Goal: Information Seeking & Learning: Learn about a topic

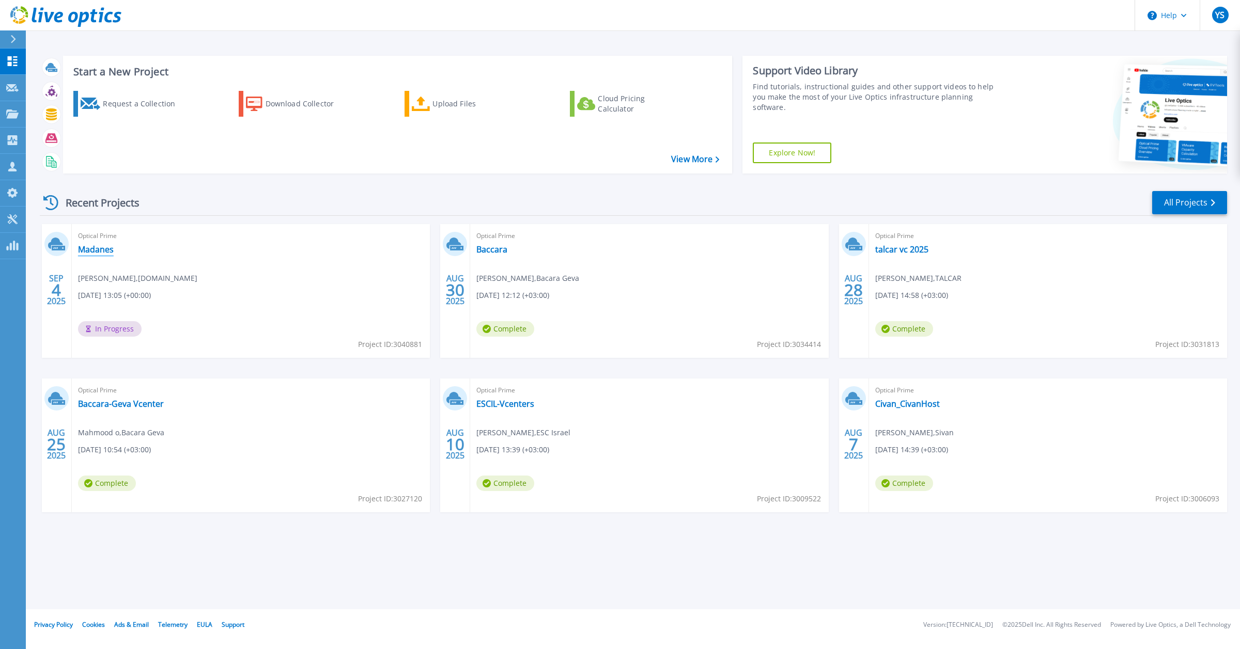
click at [101, 252] on link "Madanes" at bounding box center [96, 249] width 36 height 10
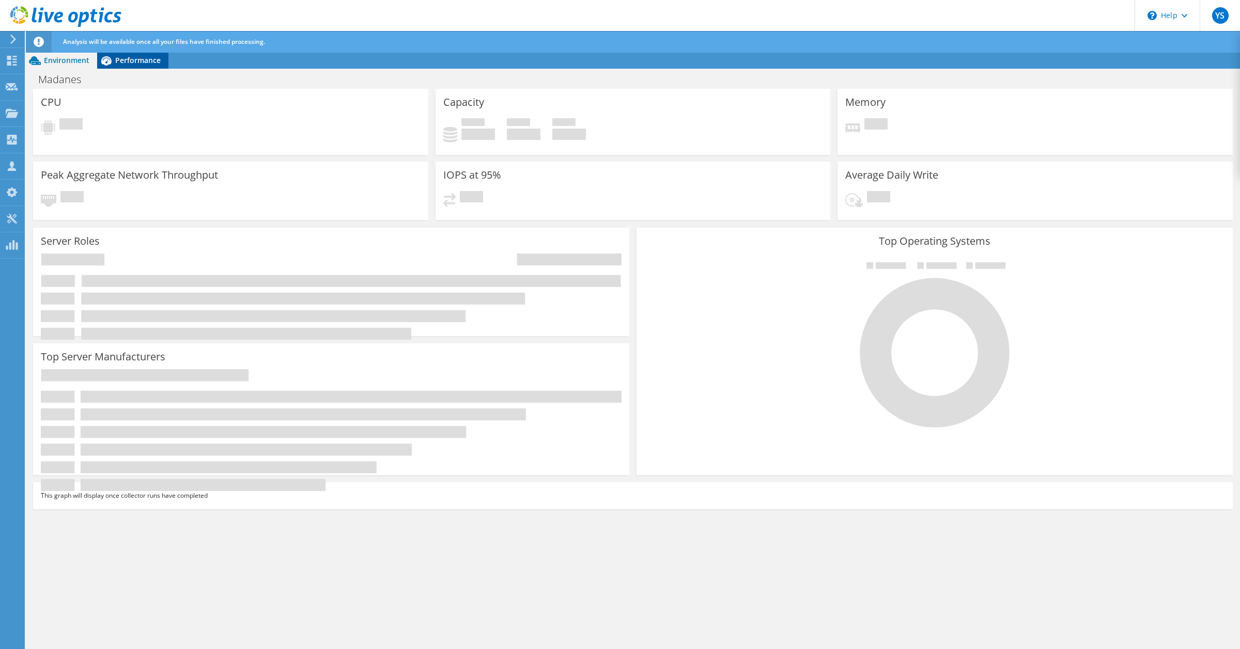
click at [146, 57] on span "Performance" at bounding box center [137, 60] width 45 height 10
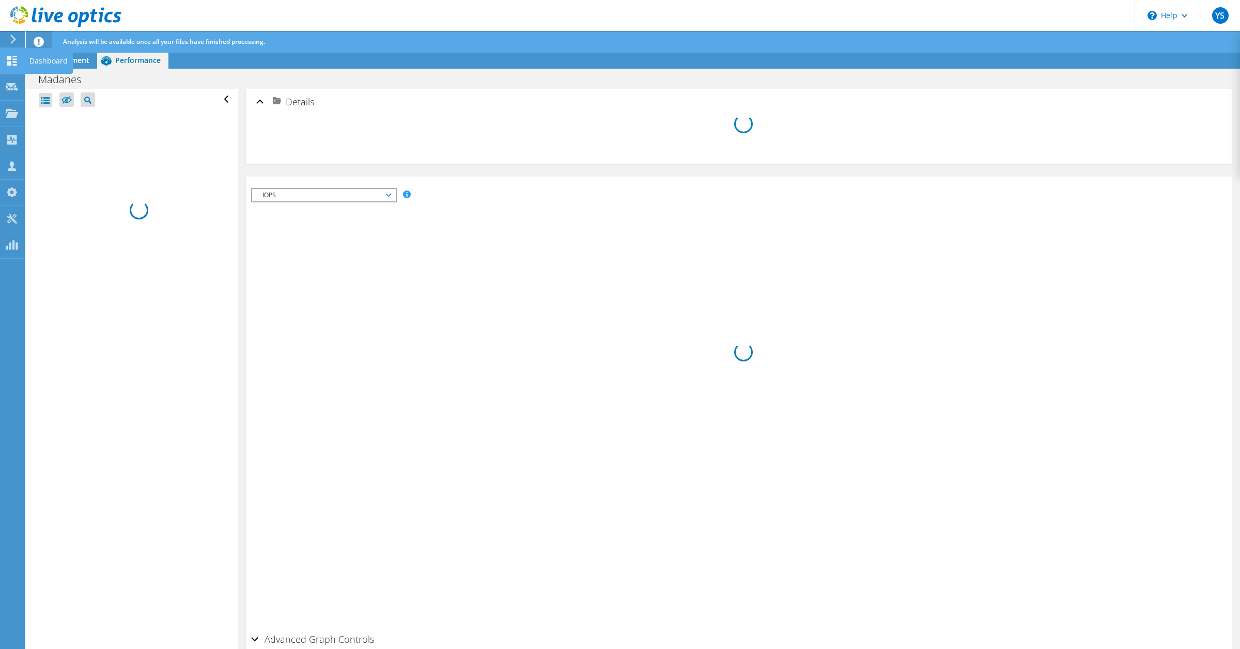
click at [11, 58] on icon at bounding box center [12, 61] width 12 height 10
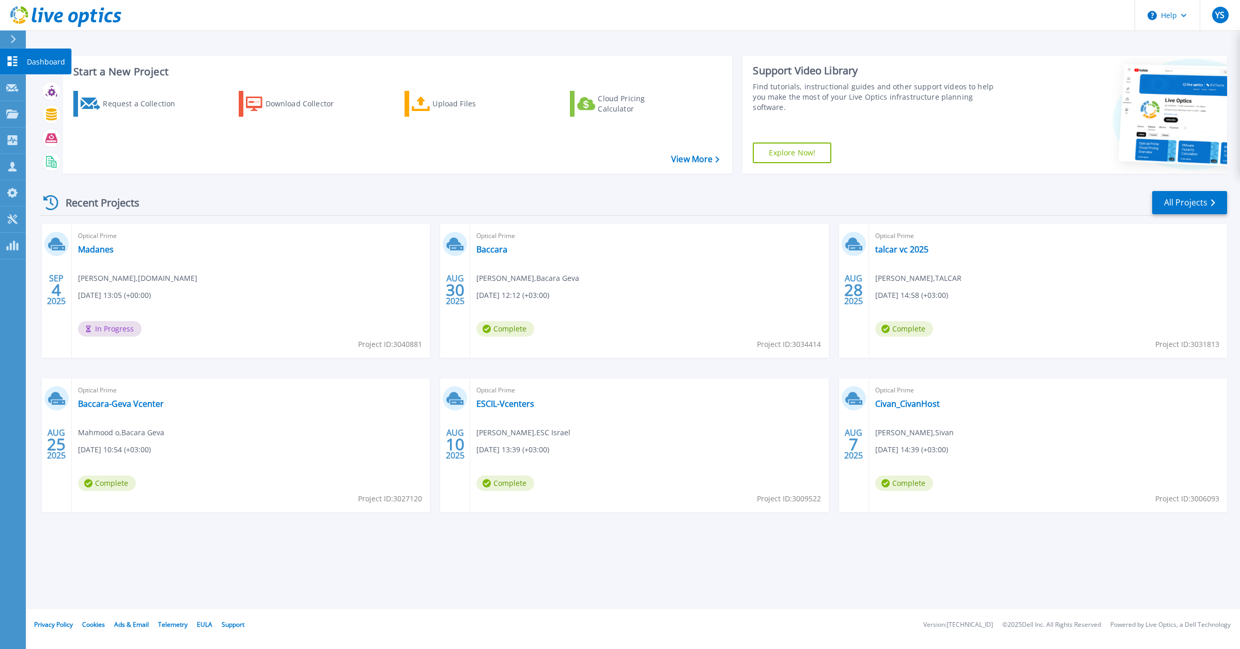
click at [9, 60] on icon at bounding box center [12, 61] width 12 height 10
click at [100, 246] on link "Madanes" at bounding box center [96, 249] width 36 height 10
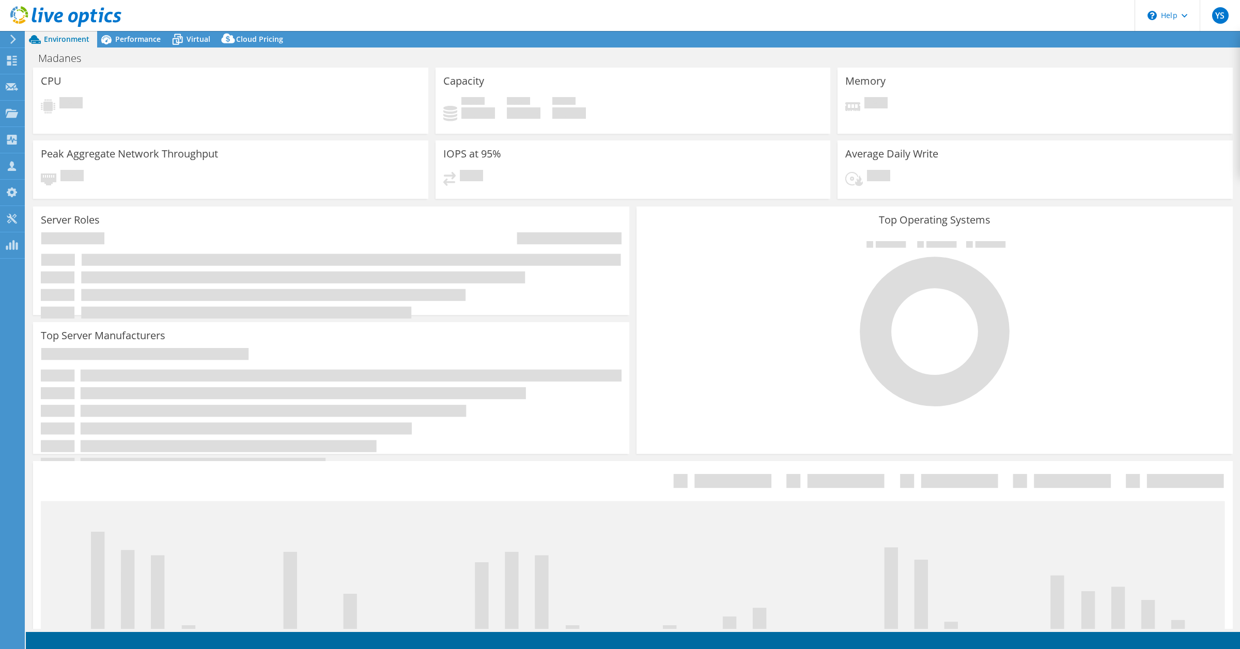
select select "USD"
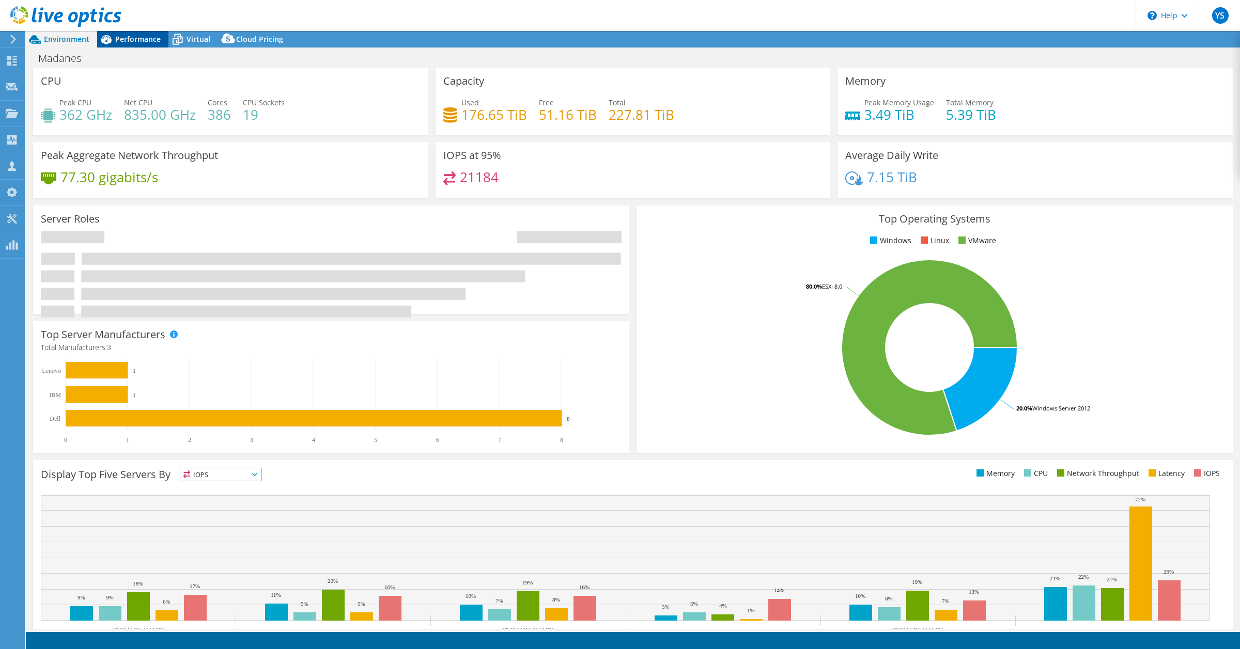
click at [134, 40] on span "Performance" at bounding box center [137, 39] width 45 height 10
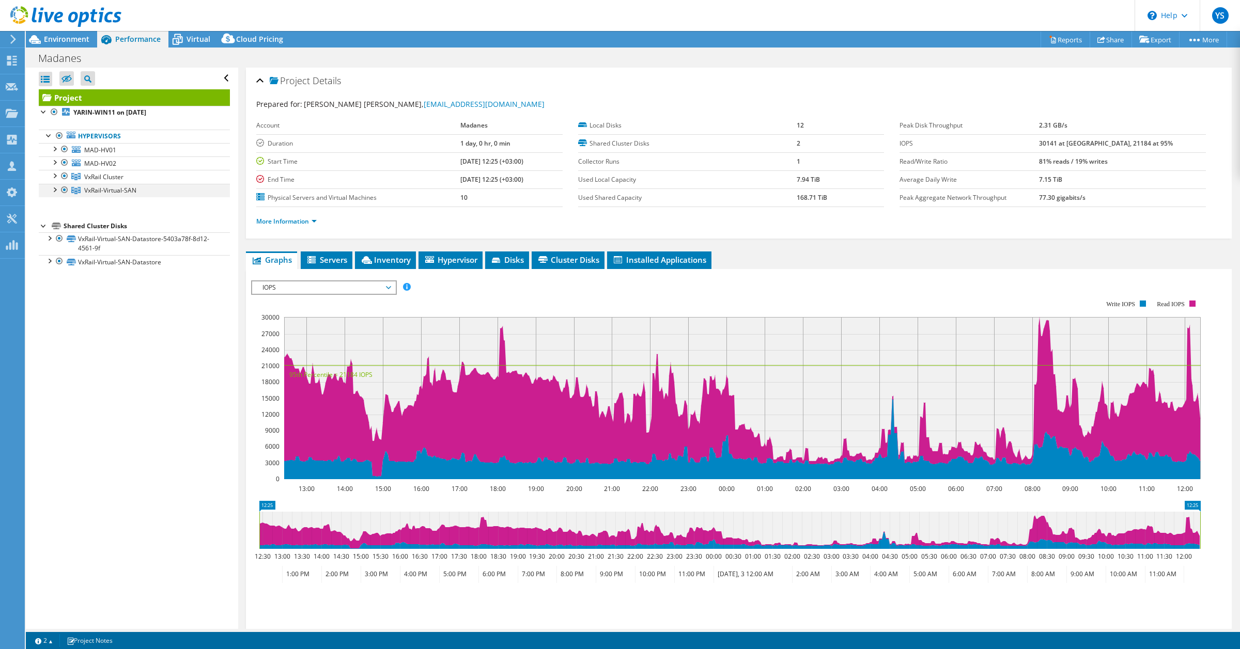
click at [52, 192] on div at bounding box center [54, 189] width 10 height 10
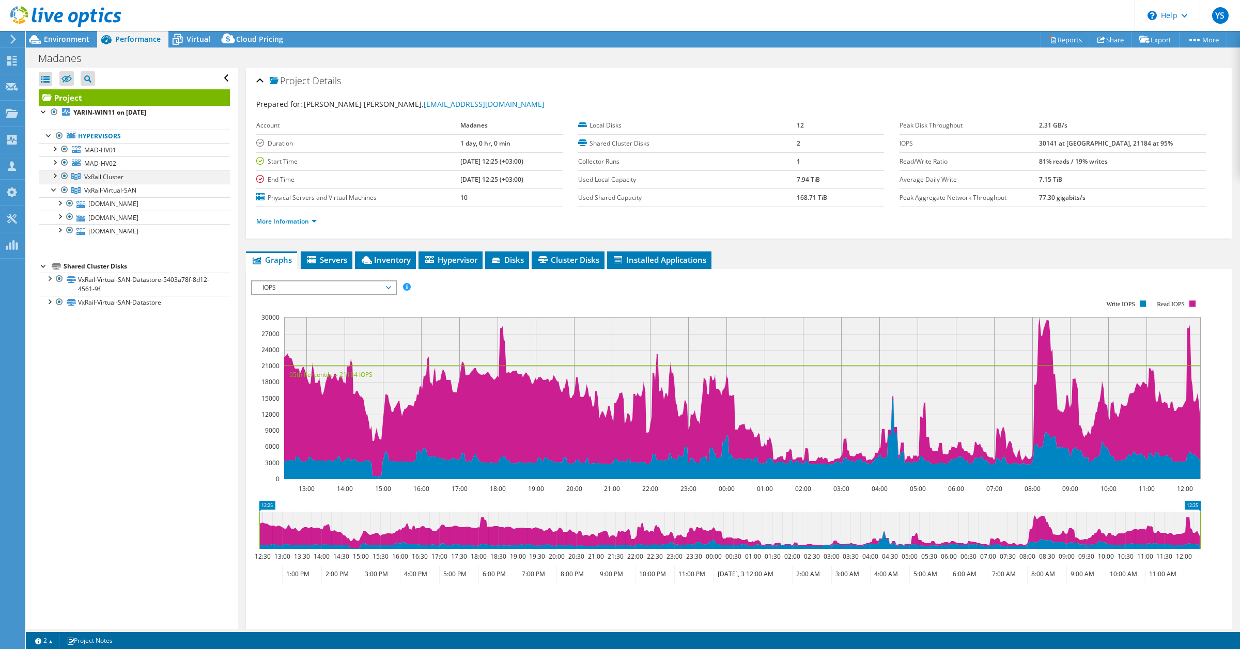
click at [51, 178] on div at bounding box center [54, 175] width 10 height 10
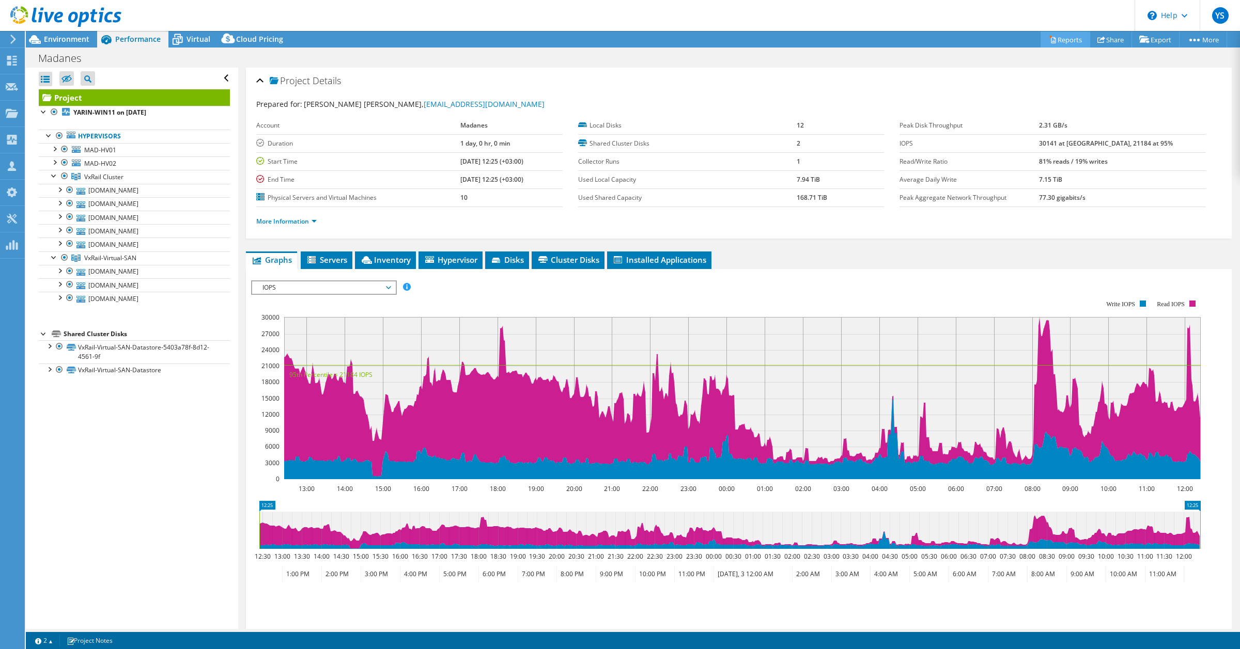
click at [1060, 40] on link "Reports" at bounding box center [1066, 40] width 50 height 16
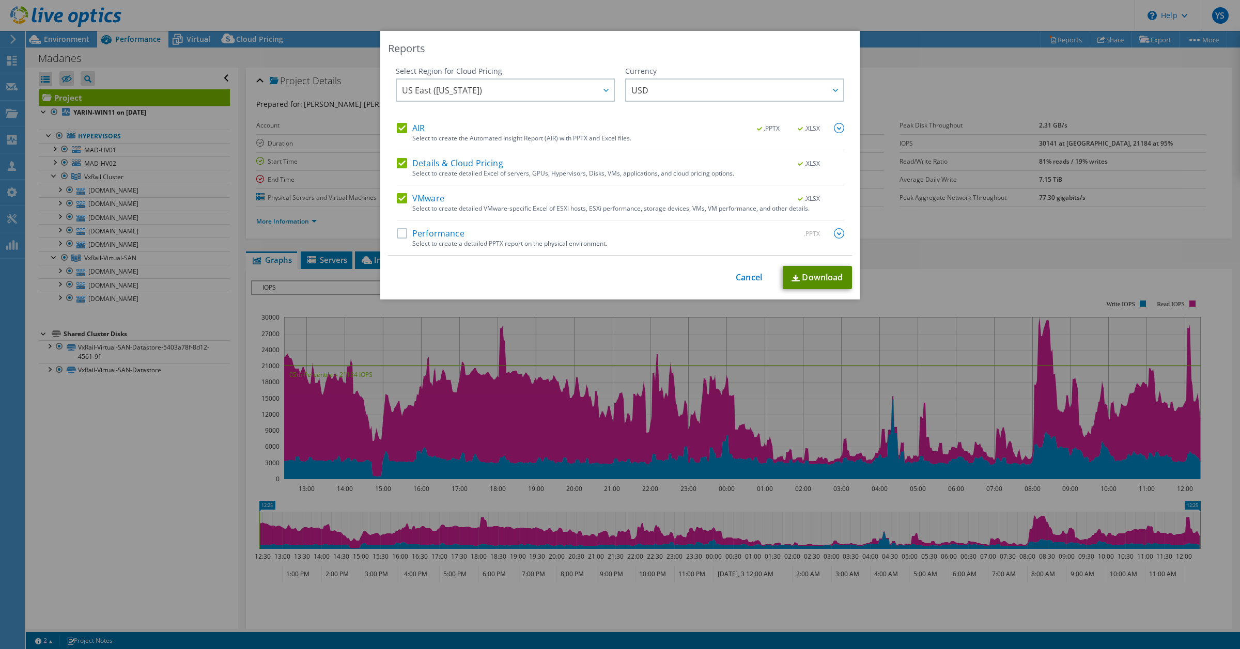
click at [809, 278] on link "Download" at bounding box center [817, 277] width 69 height 23
click at [745, 280] on link "Cancel" at bounding box center [749, 278] width 26 height 10
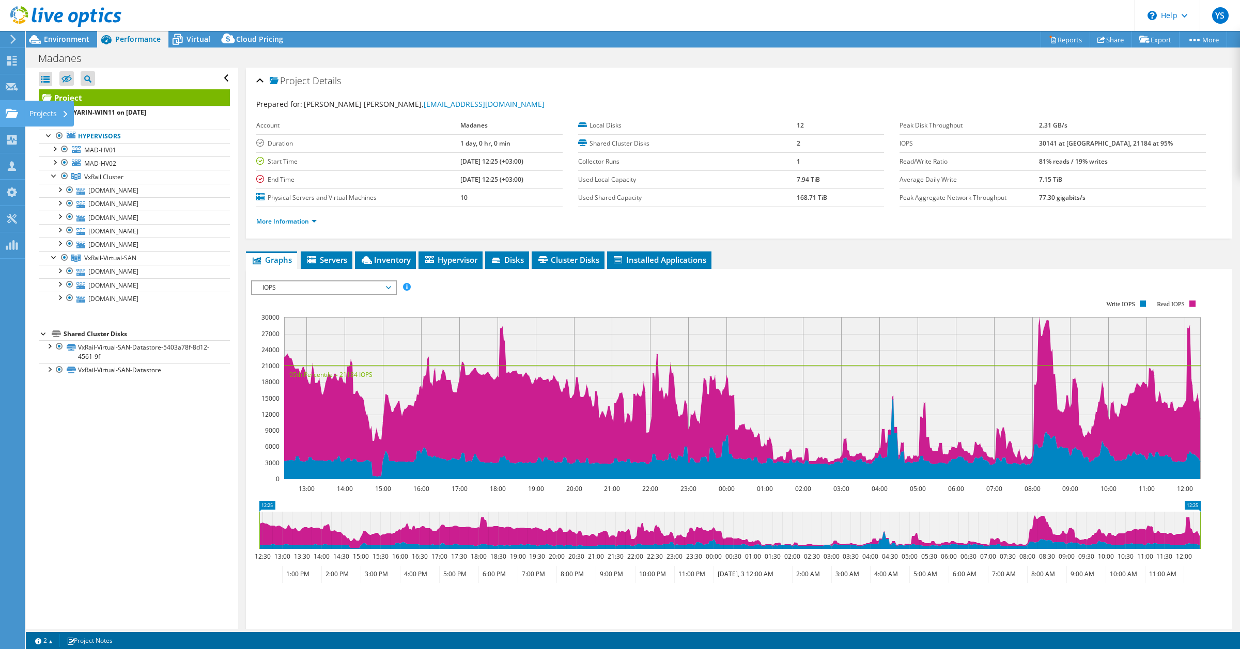
click at [13, 109] on icon at bounding box center [12, 114] width 12 height 10
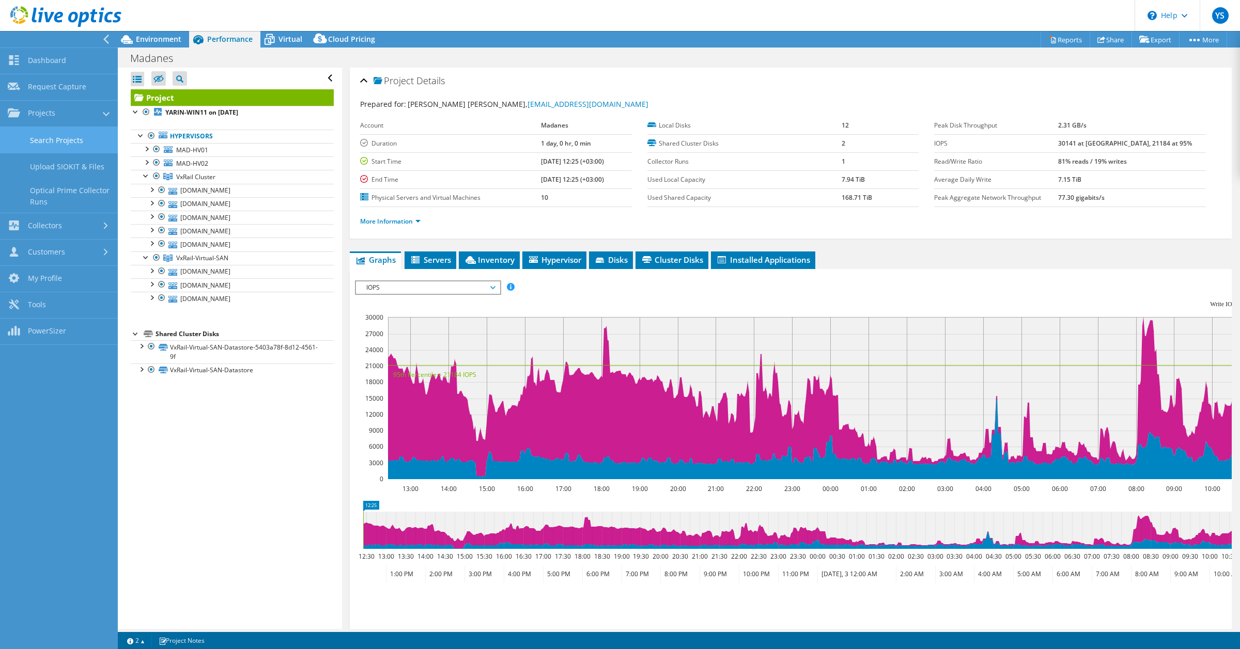
click at [58, 138] on link "Search Projects" at bounding box center [59, 140] width 118 height 26
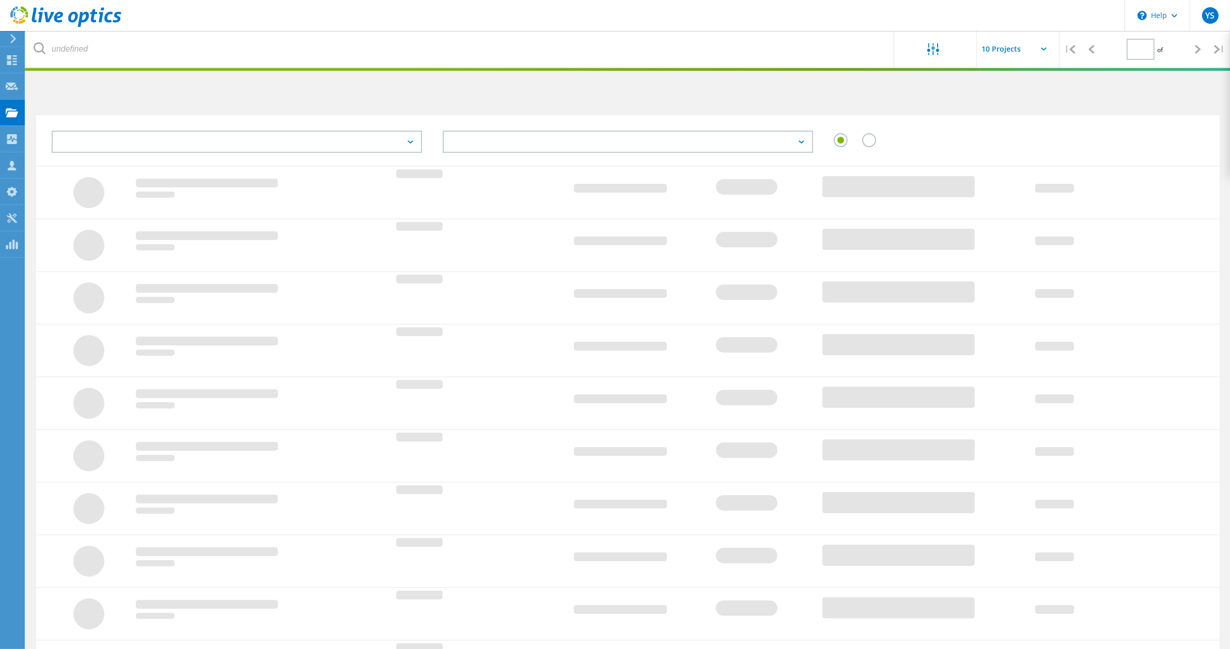
type input "1"
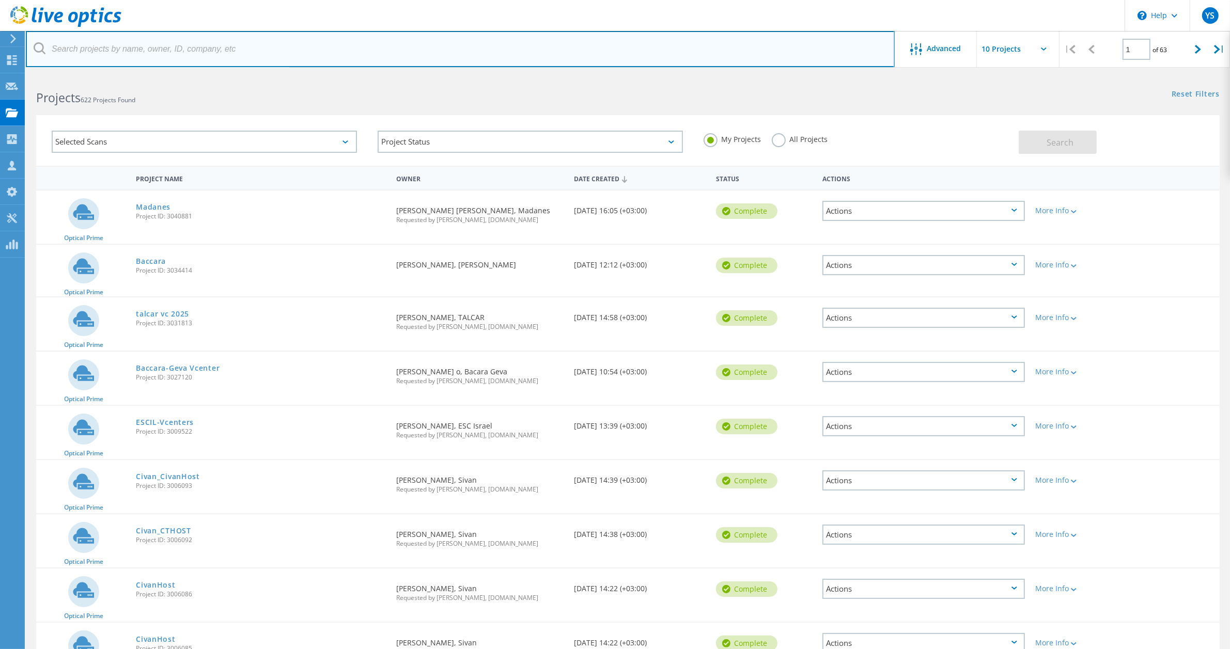
click at [205, 53] on input "text" at bounding box center [460, 49] width 869 height 36
type input "צ"
type input "madanes"
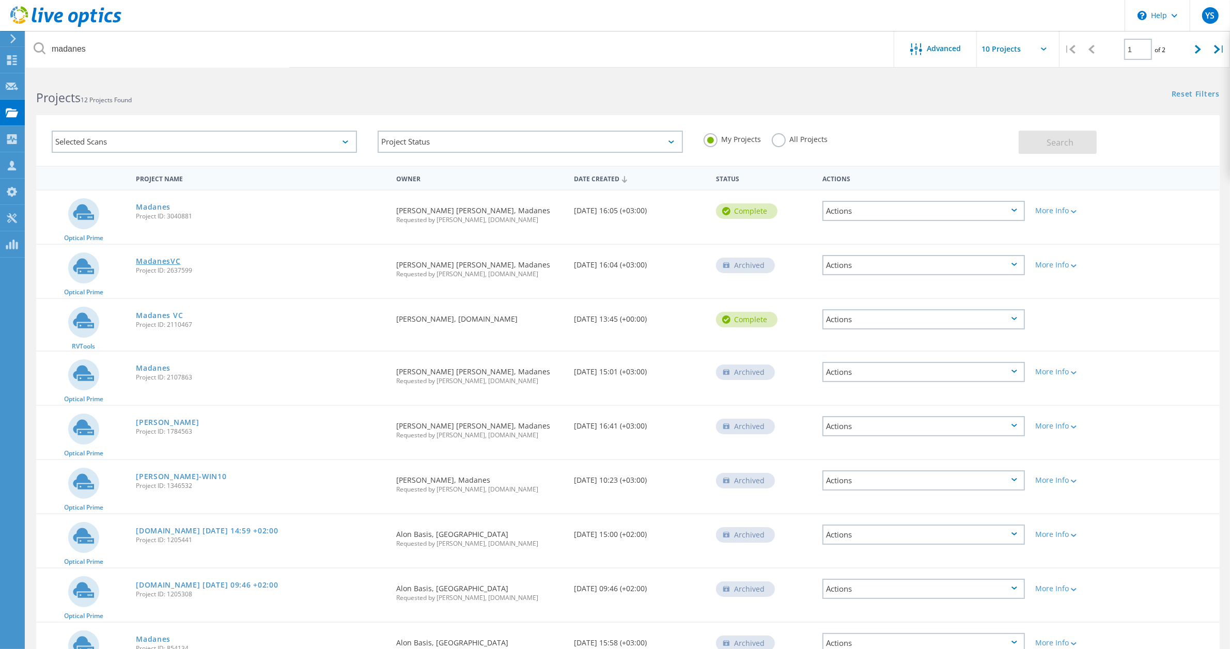
click at [165, 261] on link "MadanesVC" at bounding box center [158, 261] width 44 height 7
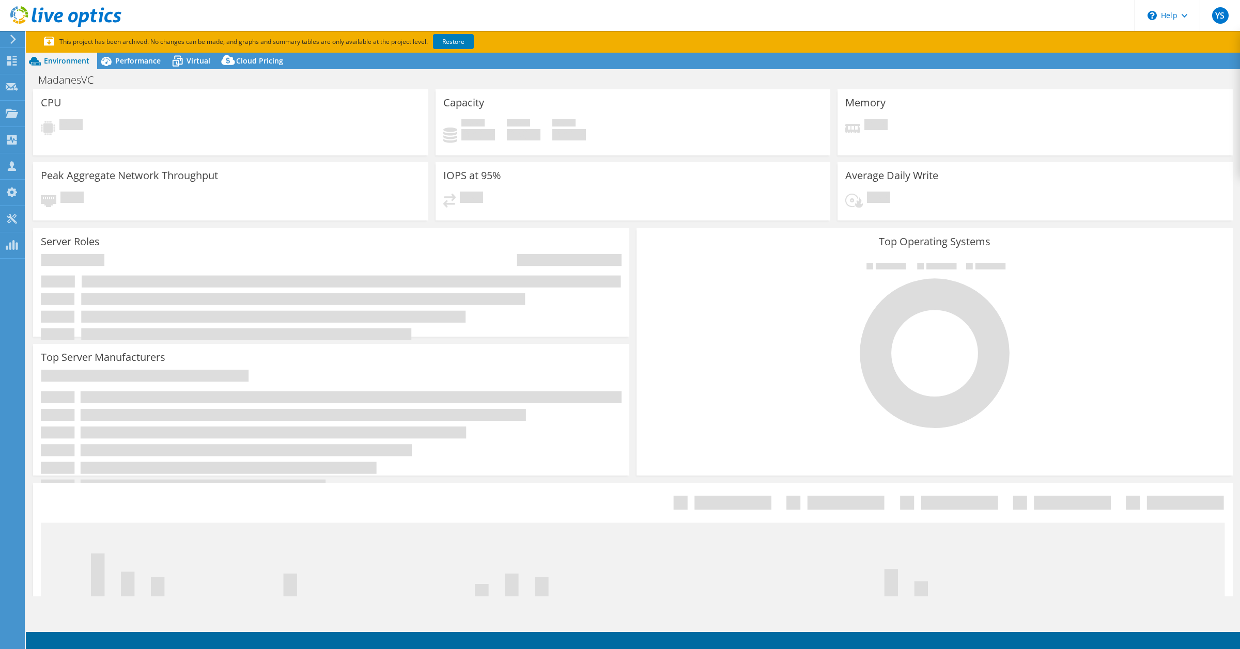
select select "USD"
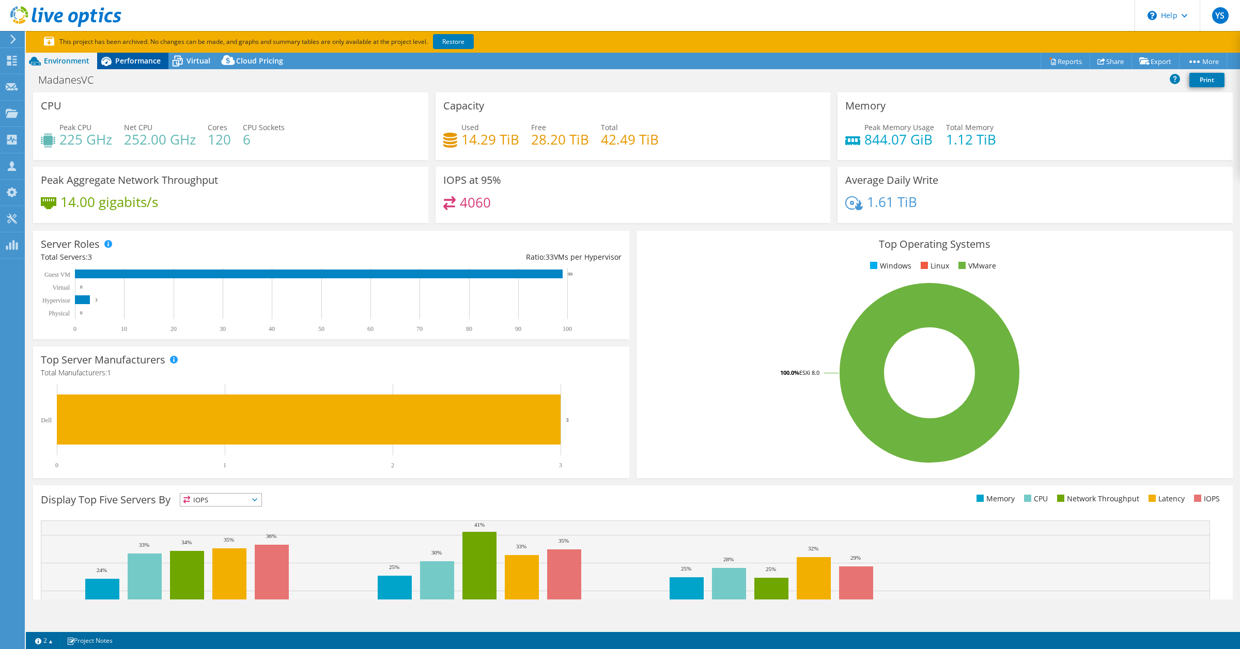
click at [140, 63] on span "Performance" at bounding box center [137, 61] width 45 height 10
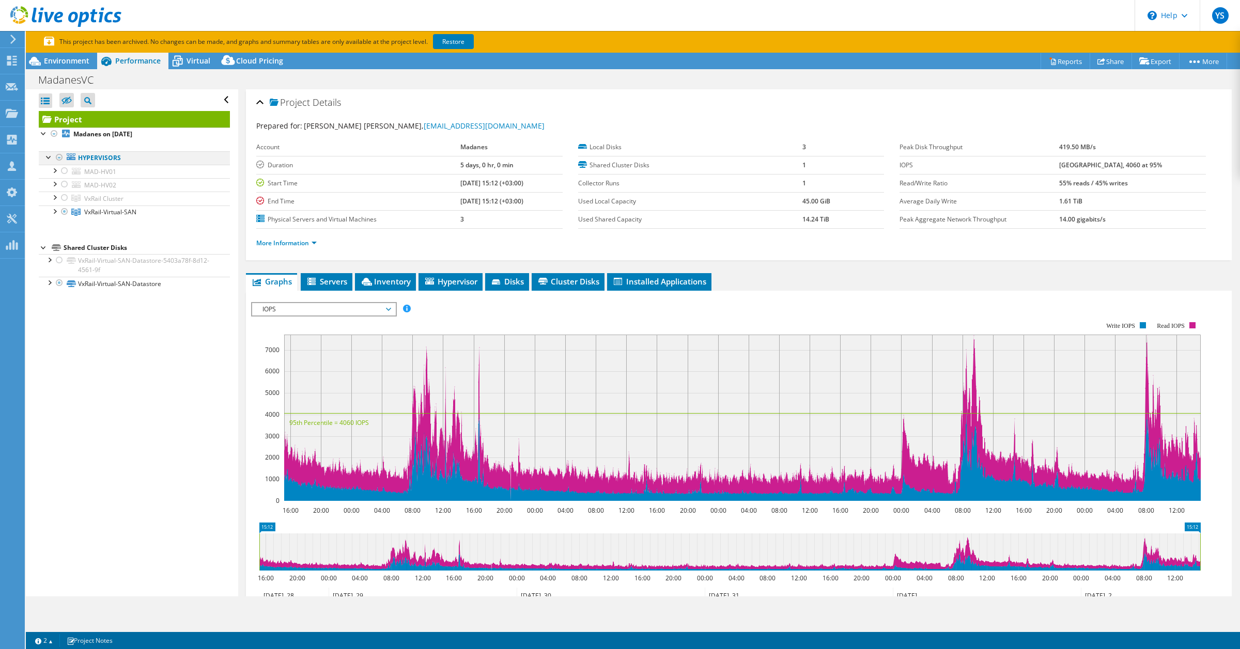
click at [57, 156] on div at bounding box center [59, 157] width 10 height 12
click at [55, 133] on div at bounding box center [54, 134] width 10 height 12
click at [452, 42] on link "Restore" at bounding box center [453, 41] width 41 height 15
click at [63, 55] on div "Environment" at bounding box center [61, 61] width 71 height 17
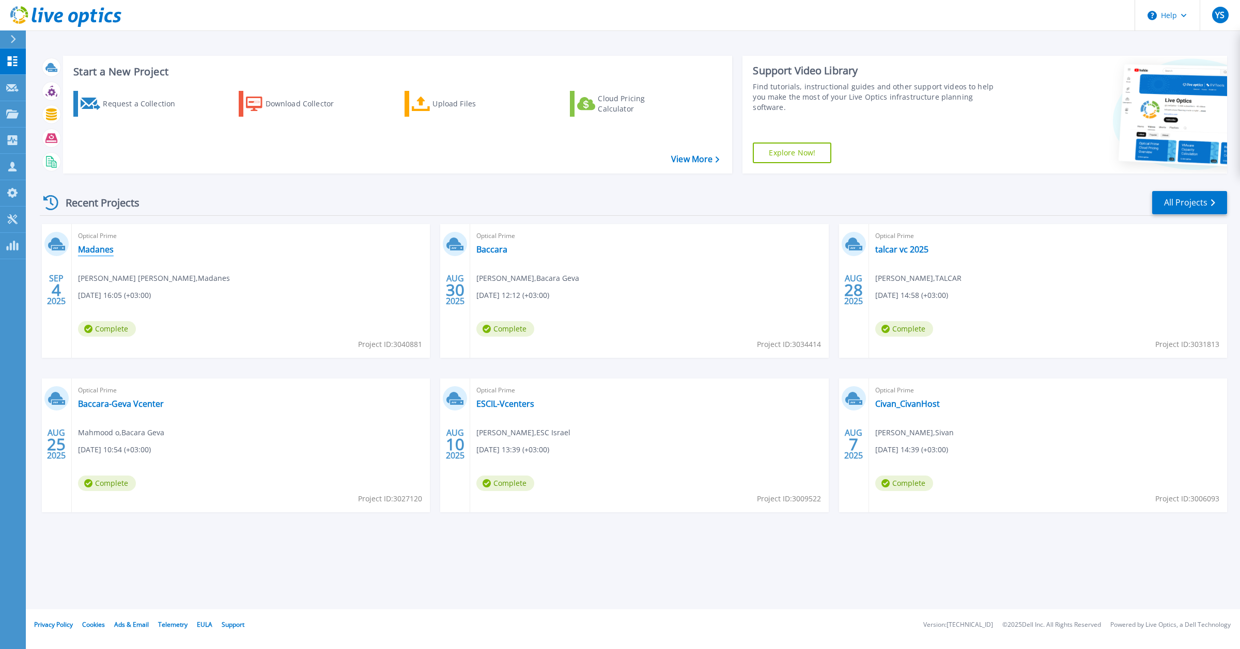
click at [110, 252] on link "Madanes" at bounding box center [96, 249] width 36 height 10
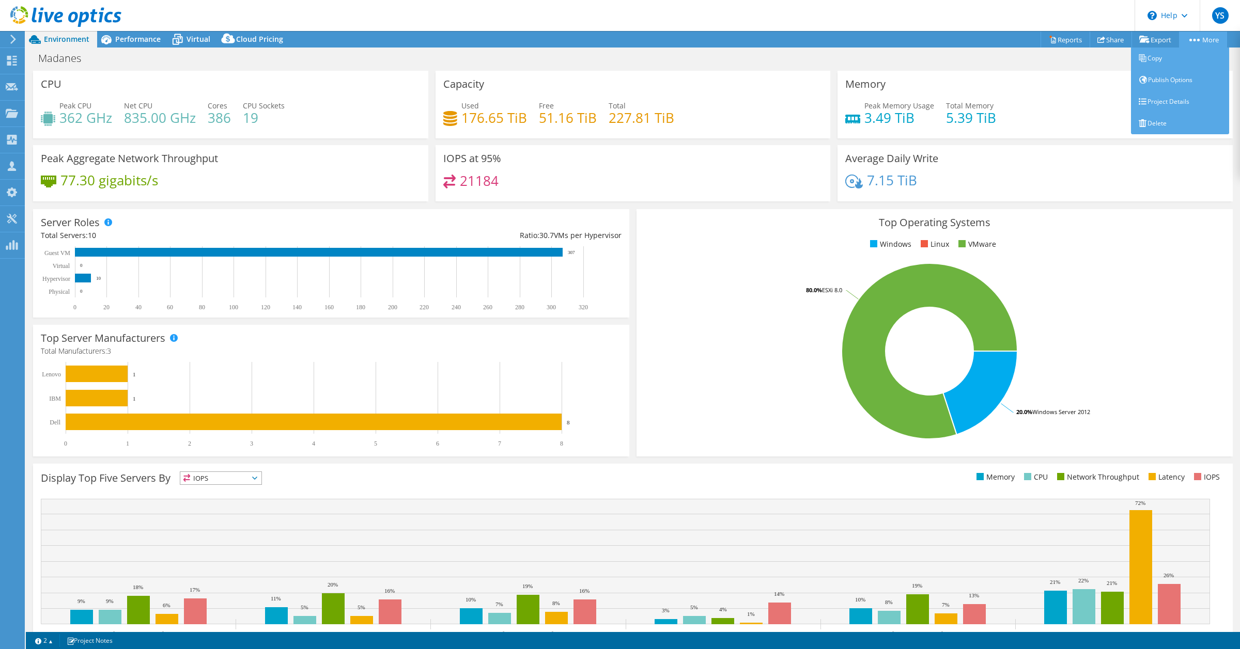
click at [1191, 40] on icon at bounding box center [1194, 40] width 10 height 3
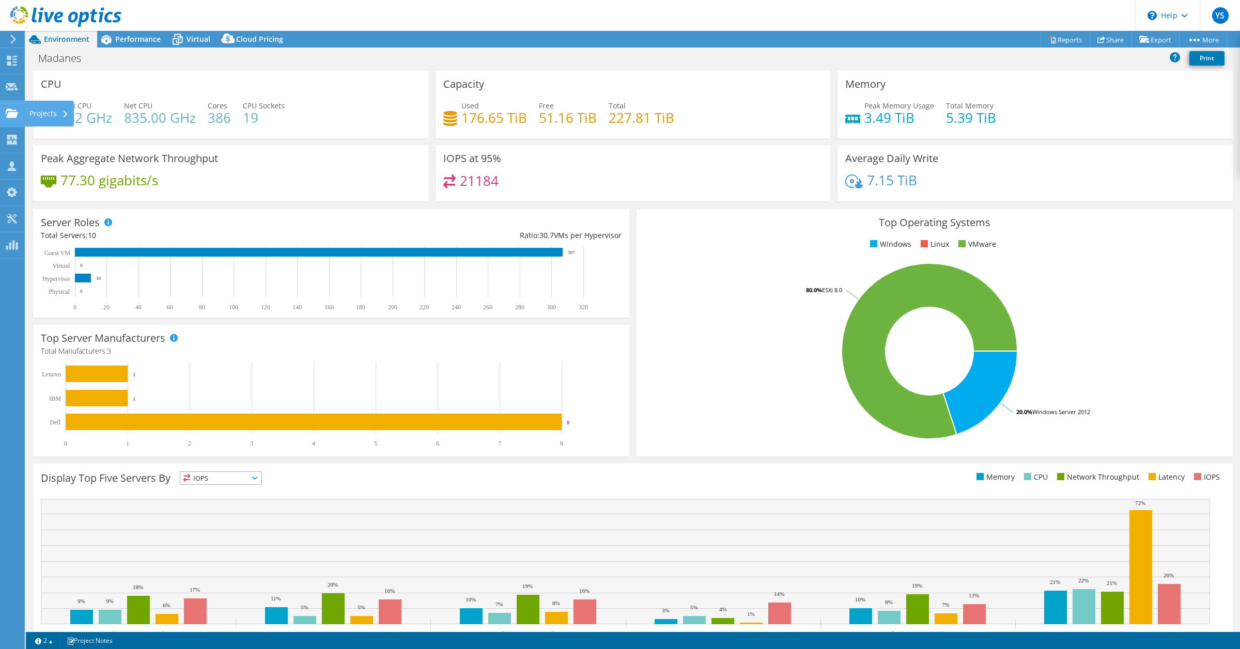
click at [9, 114] on use at bounding box center [12, 113] width 12 height 9
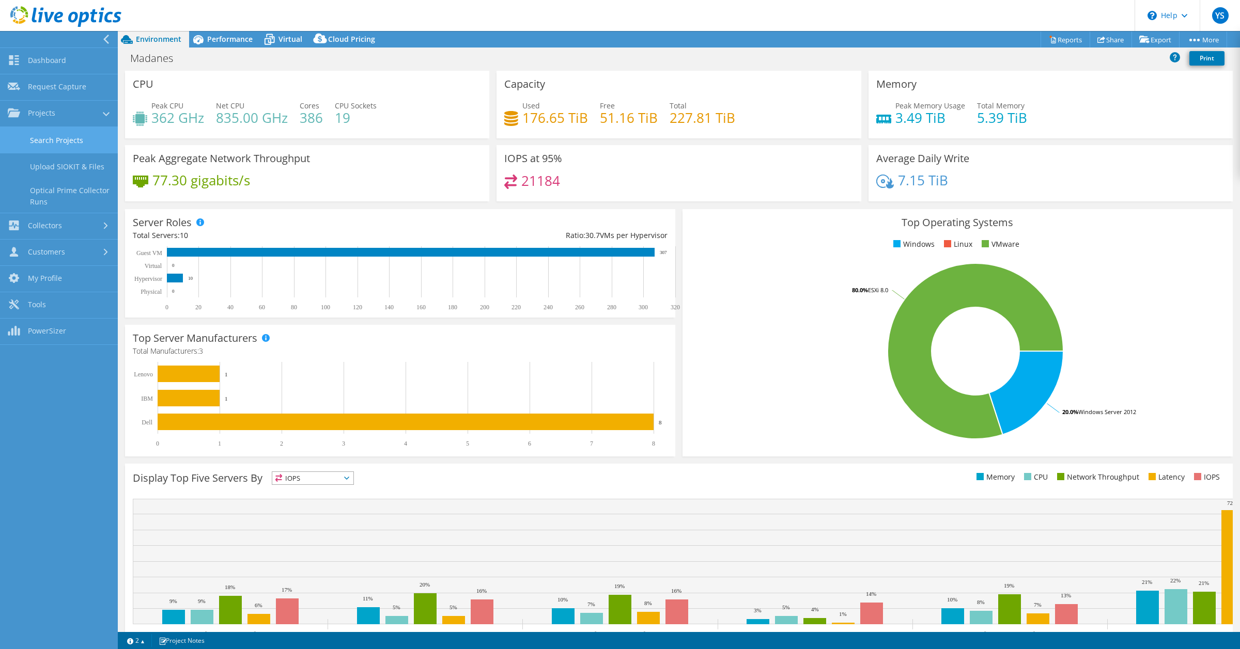
click at [40, 140] on link "Search Projects" at bounding box center [59, 140] width 118 height 26
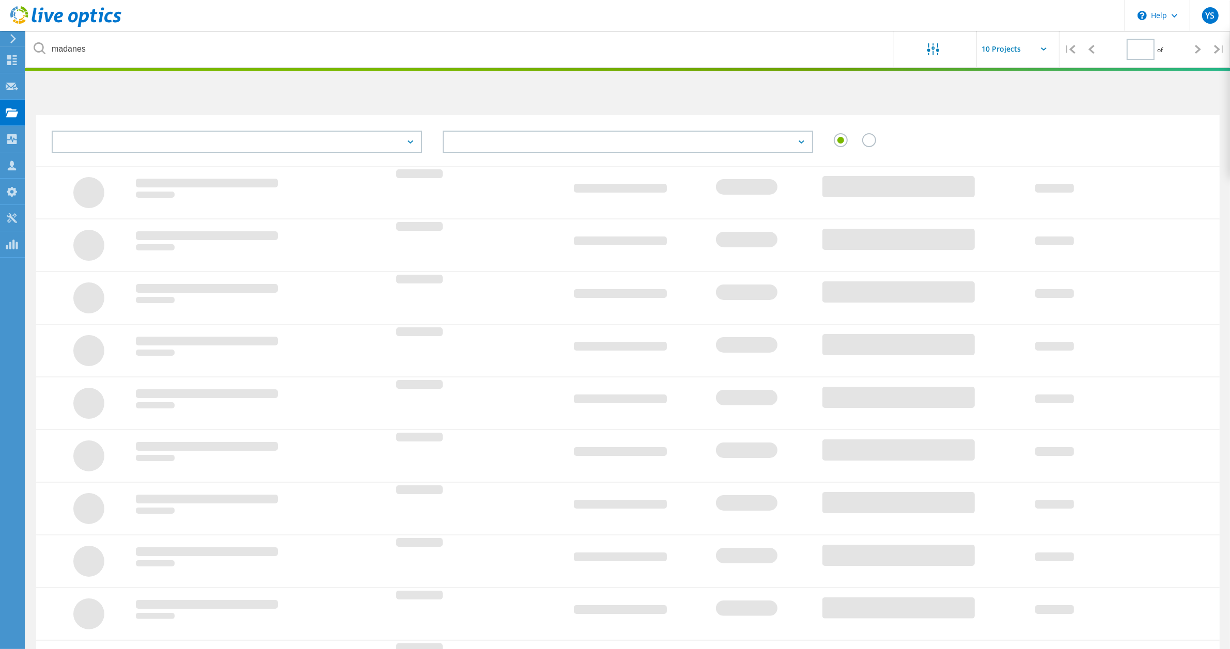
type input "1"
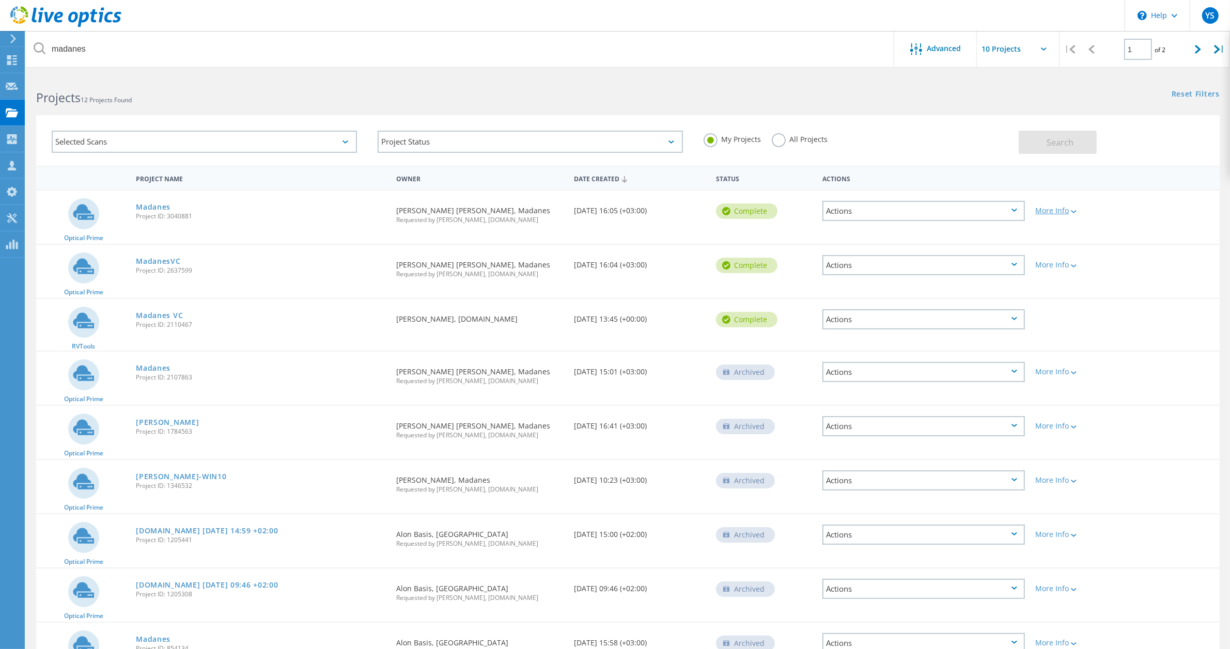
click at [1074, 212] on icon at bounding box center [1074, 211] width 6 height 3
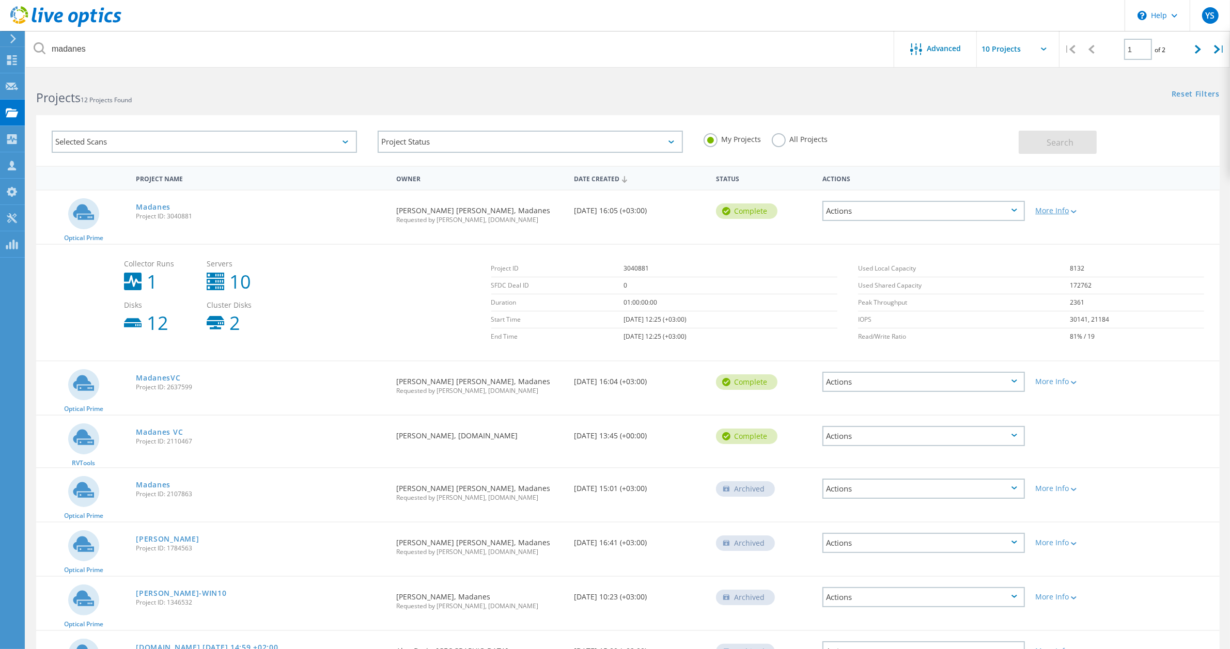
click at [1076, 210] on icon at bounding box center [1074, 211] width 6 height 3
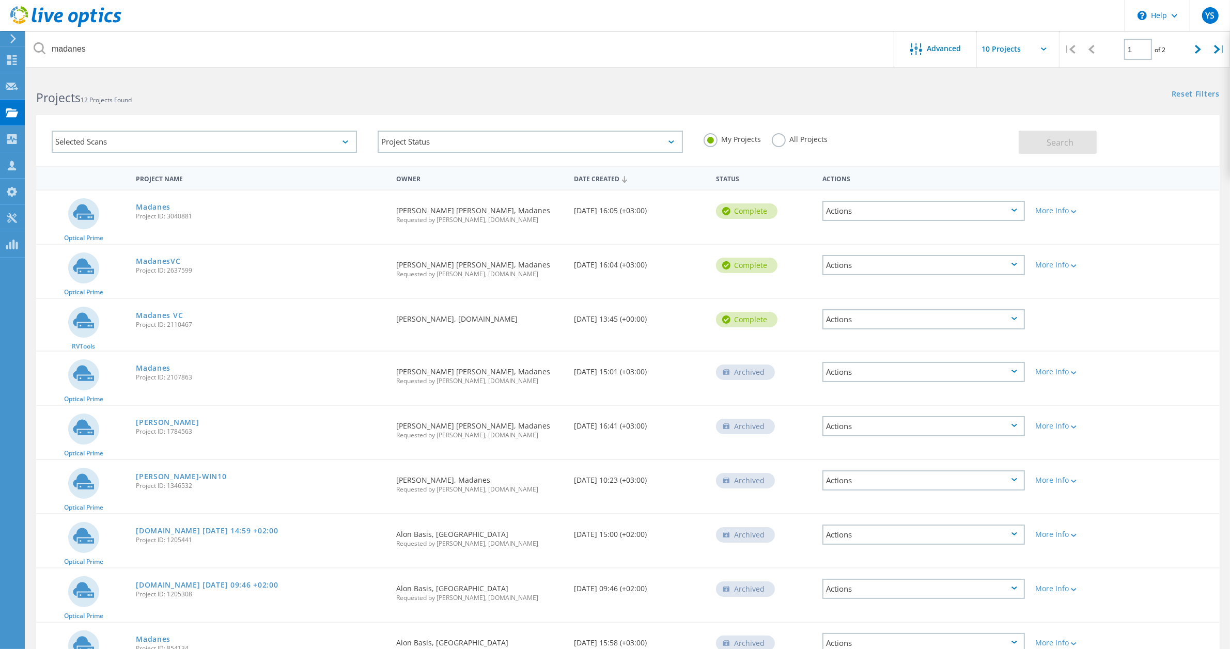
click at [904, 210] on div "Actions" at bounding box center [924, 211] width 203 height 20
click at [167, 258] on link "MadanesVC" at bounding box center [158, 261] width 44 height 7
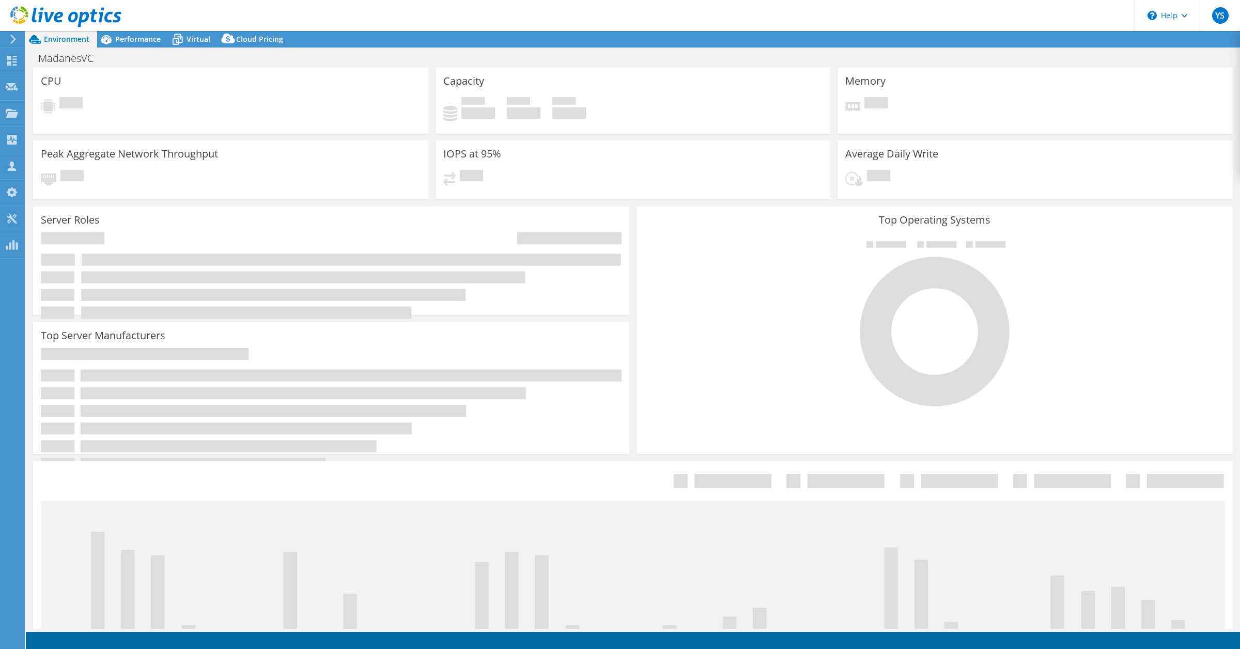
select select "USD"
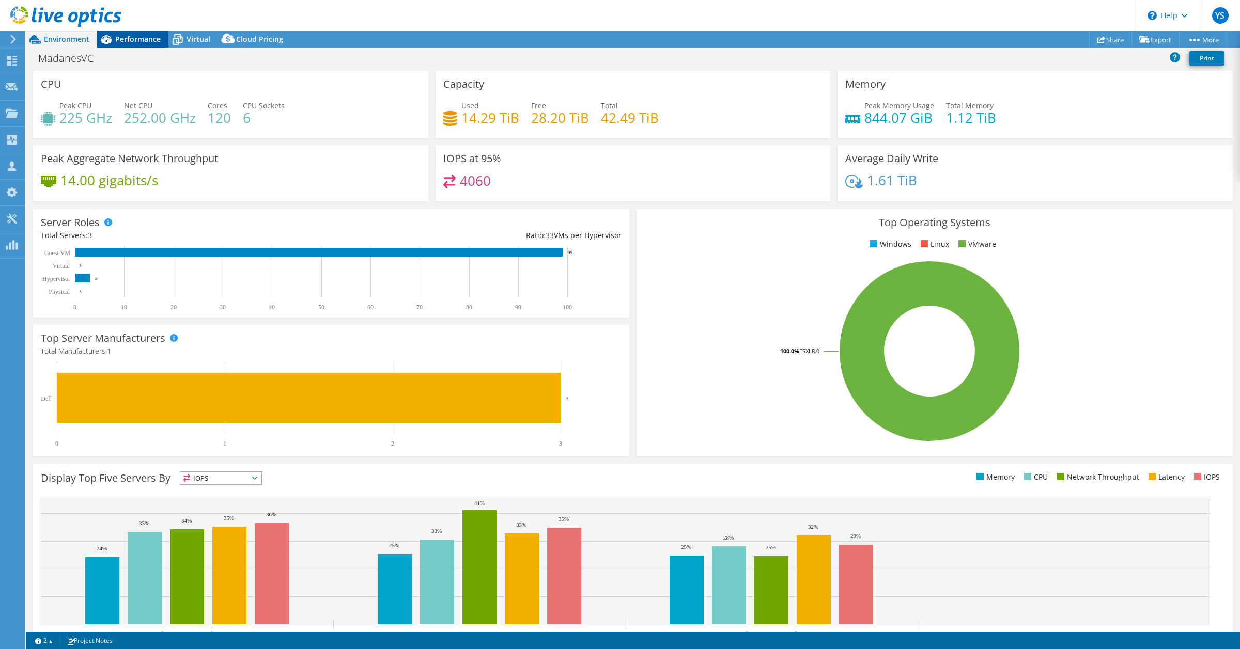
click at [132, 40] on span "Performance" at bounding box center [137, 39] width 45 height 10
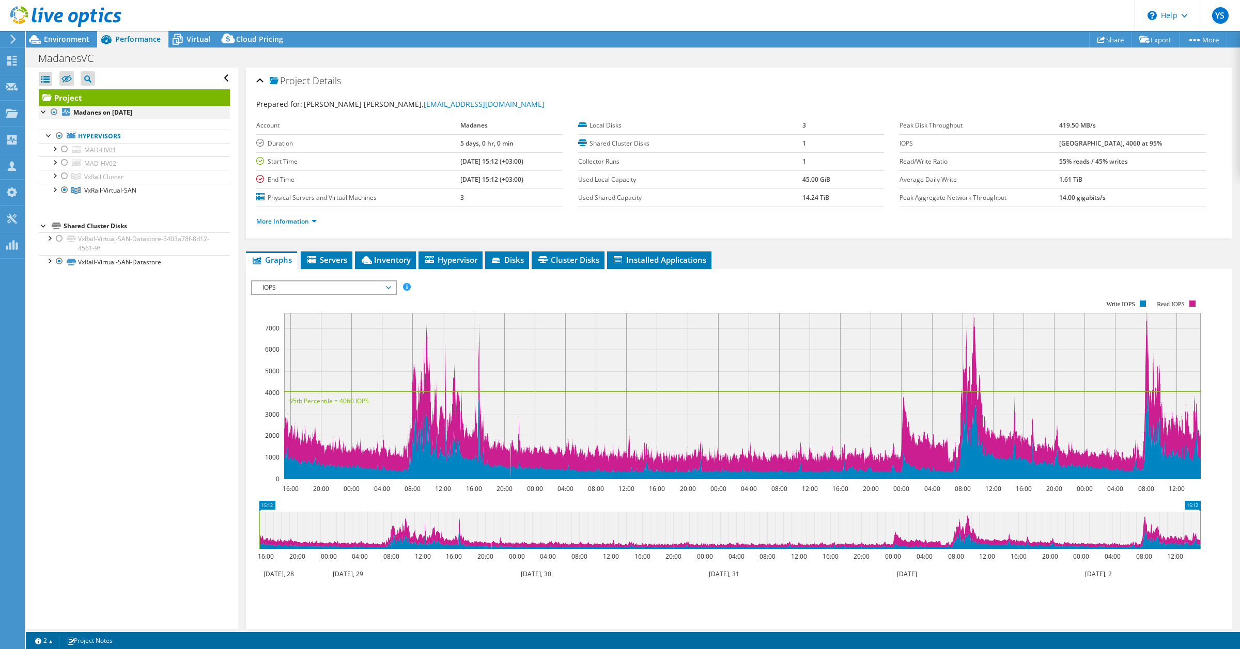
click at [52, 111] on div at bounding box center [54, 112] width 10 height 12
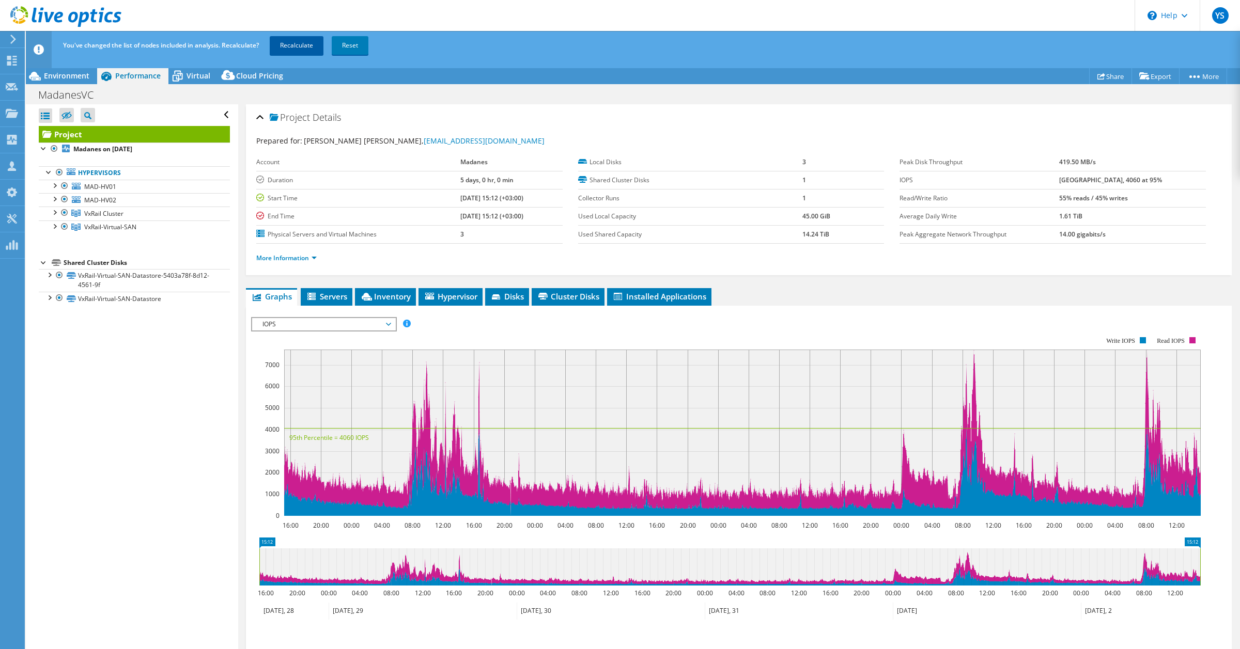
click at [305, 42] on link "Recalculate" at bounding box center [297, 45] width 54 height 19
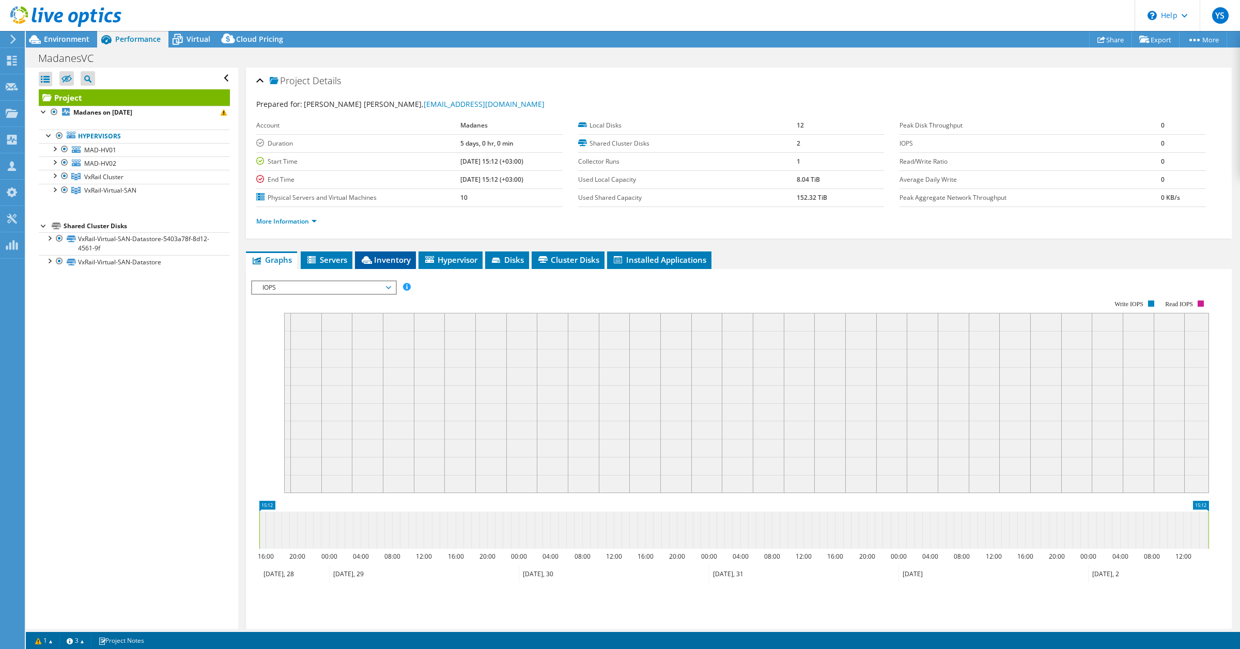
click at [386, 258] on span "Inventory" at bounding box center [385, 260] width 51 height 10
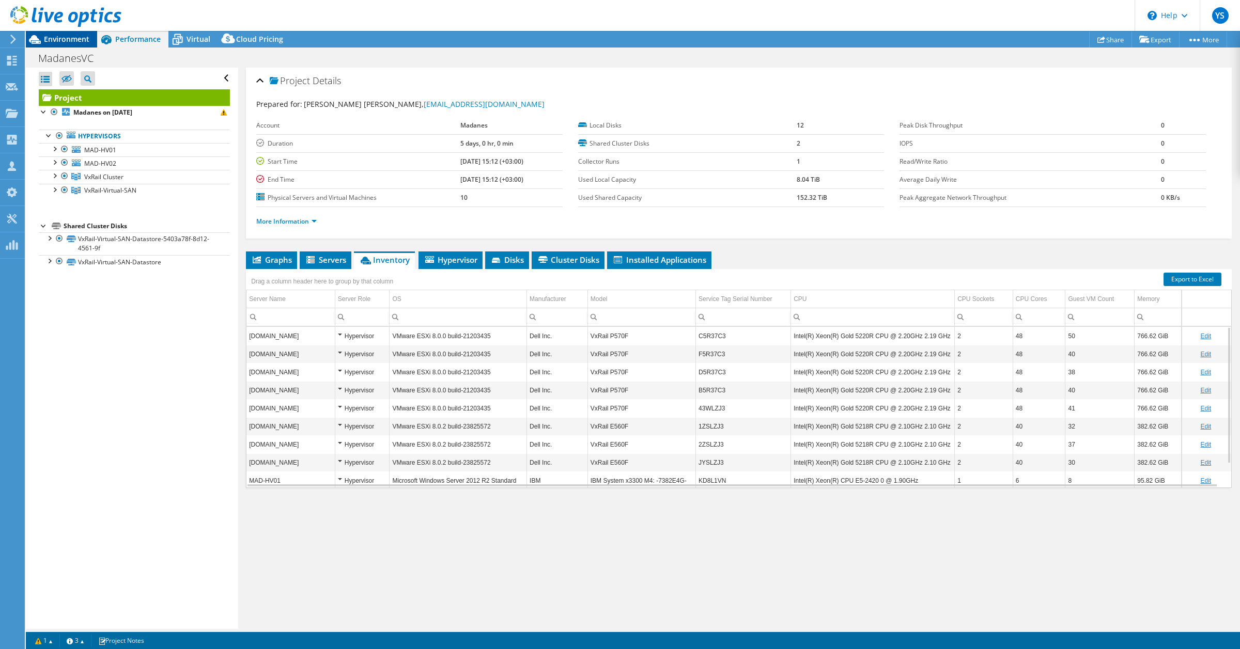
click at [58, 40] on span "Environment" at bounding box center [66, 39] width 45 height 10
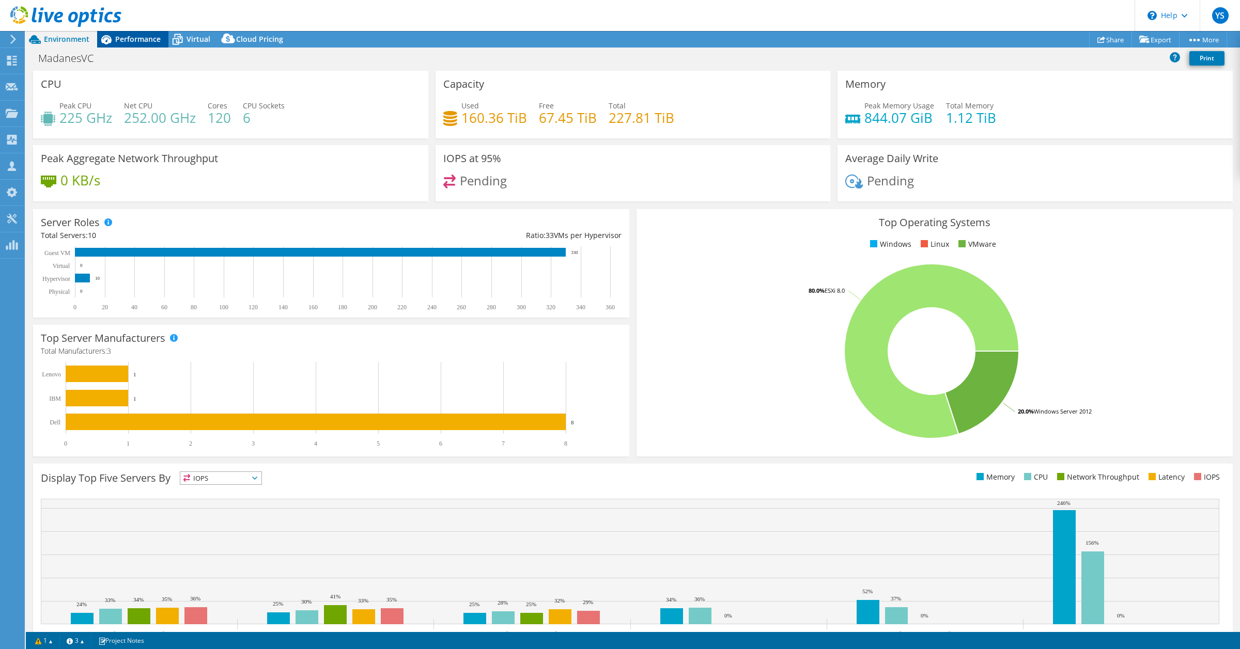
click at [147, 36] on span "Performance" at bounding box center [137, 39] width 45 height 10
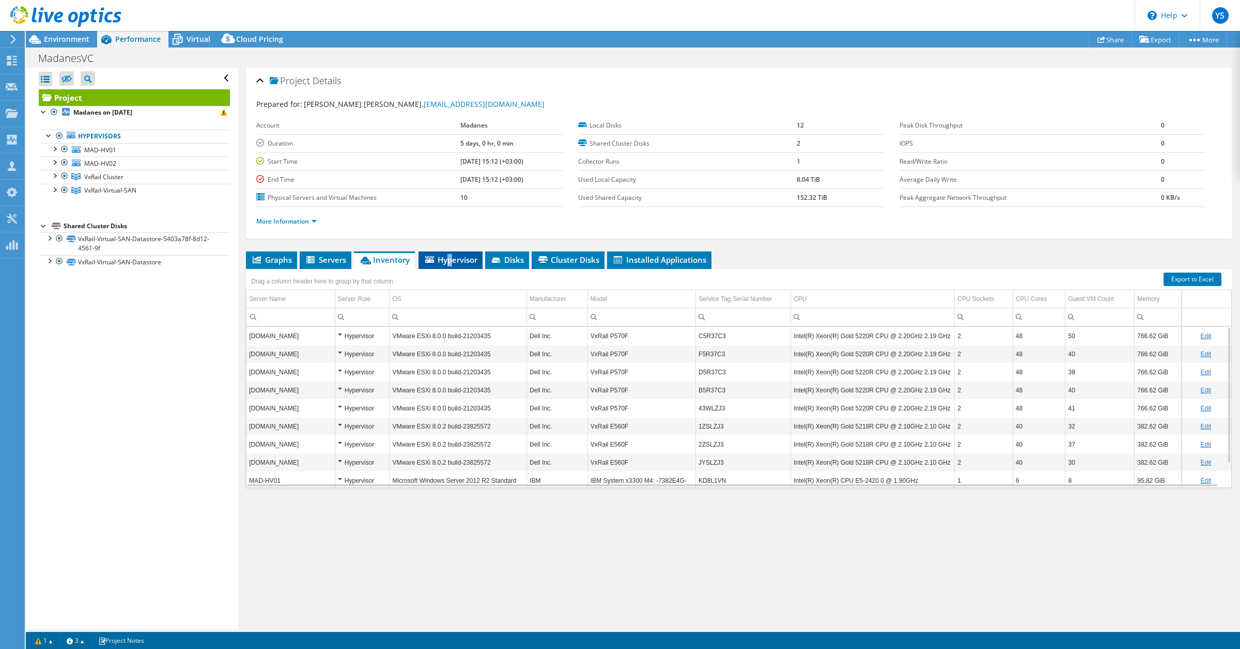
click at [451, 257] on span "Hypervisor" at bounding box center [451, 260] width 54 height 10
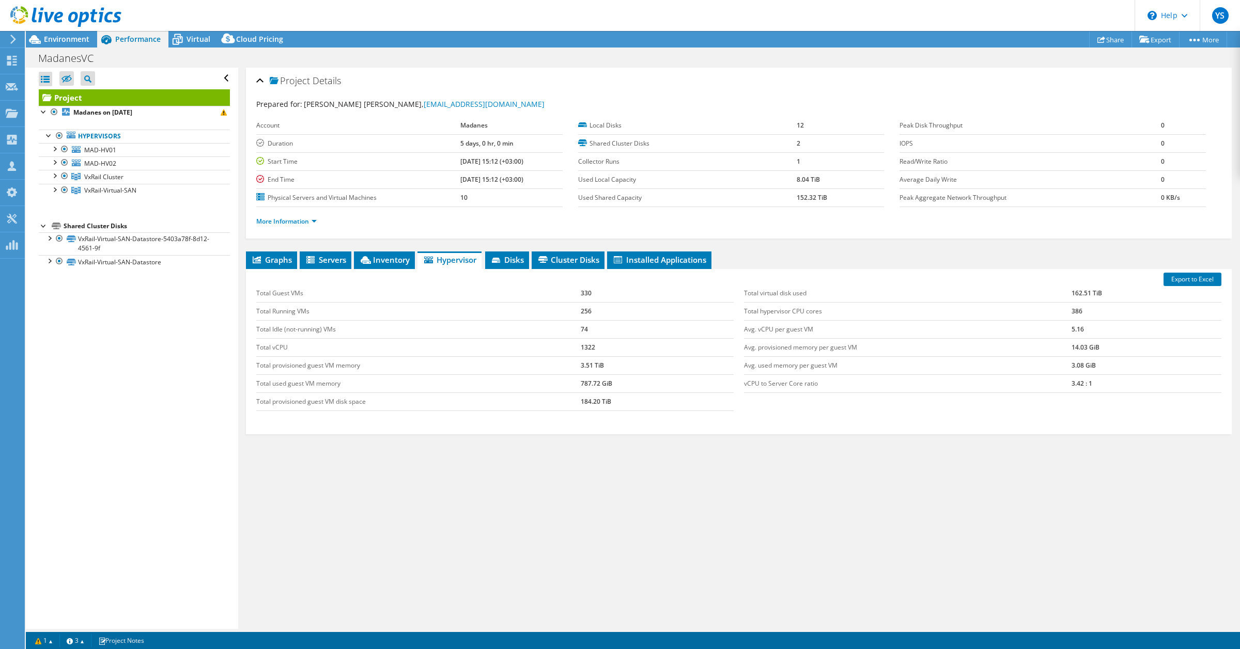
drag, startPoint x: 944, startPoint y: 0, endPoint x: 970, endPoint y: 479, distance: 479.7
click at [971, 481] on div "Graphs Servers Inventory Hypervisor Disks Cluster Disks Installed Applications …" at bounding box center [739, 381] width 986 height 258
click at [67, 44] on div "Environment" at bounding box center [61, 39] width 71 height 17
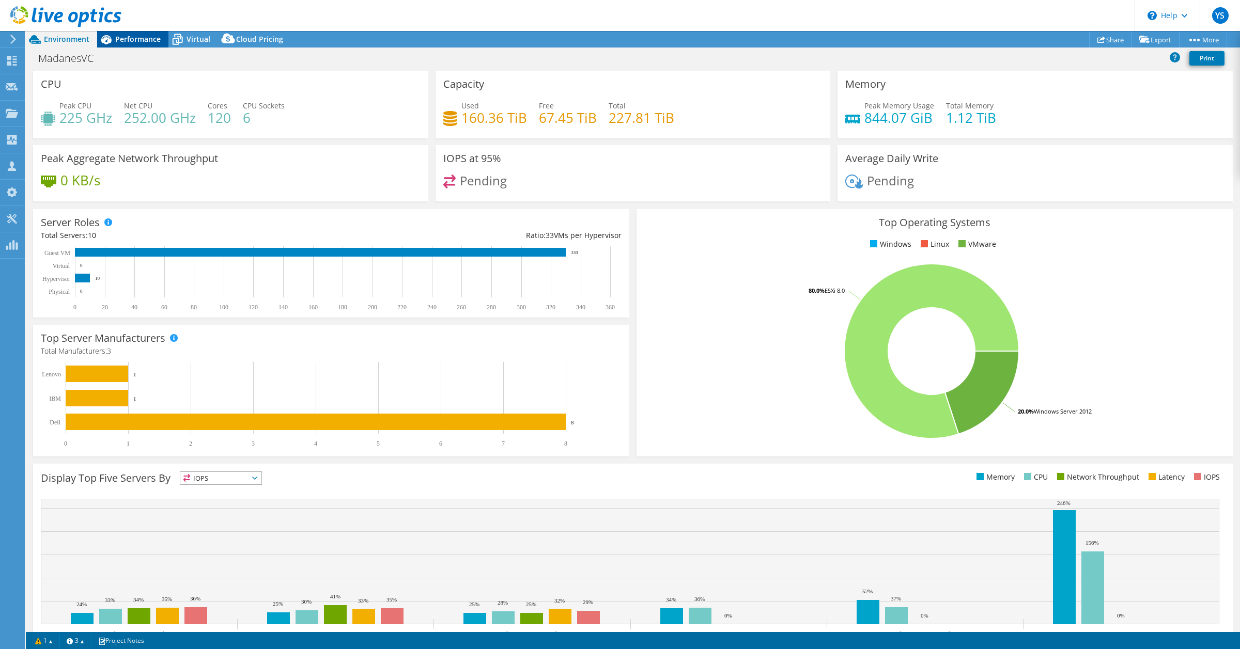
click at [145, 39] on span "Performance" at bounding box center [137, 39] width 45 height 10
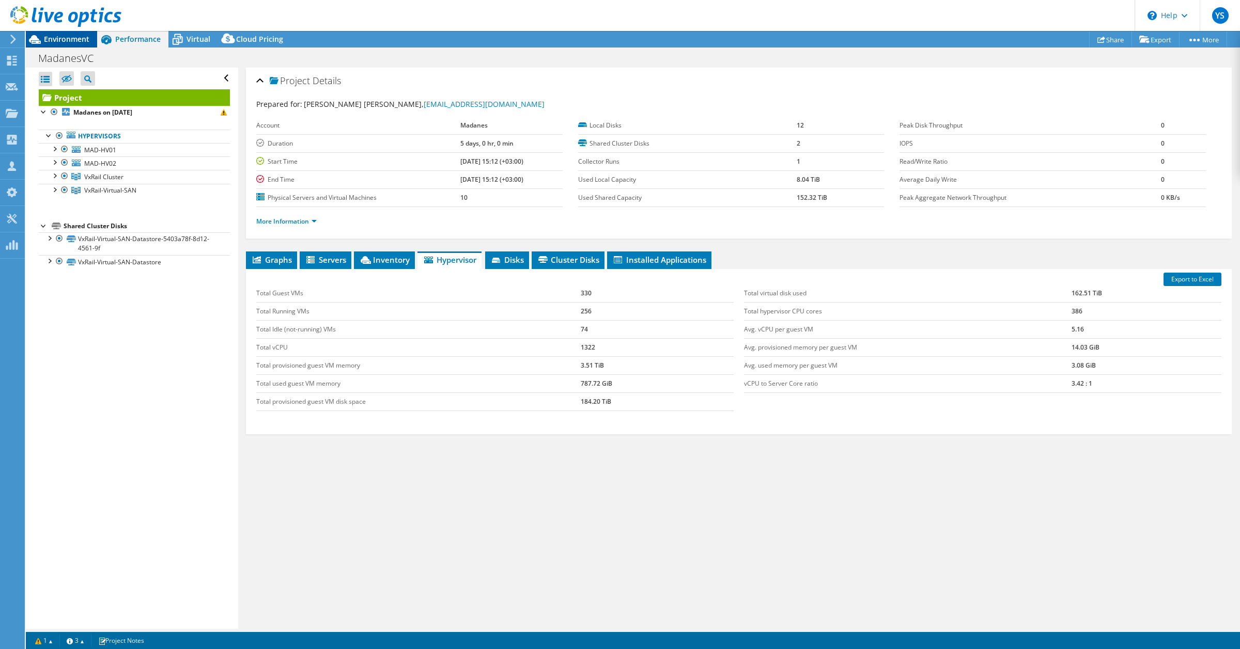
click at [71, 37] on span "Environment" at bounding box center [66, 39] width 45 height 10
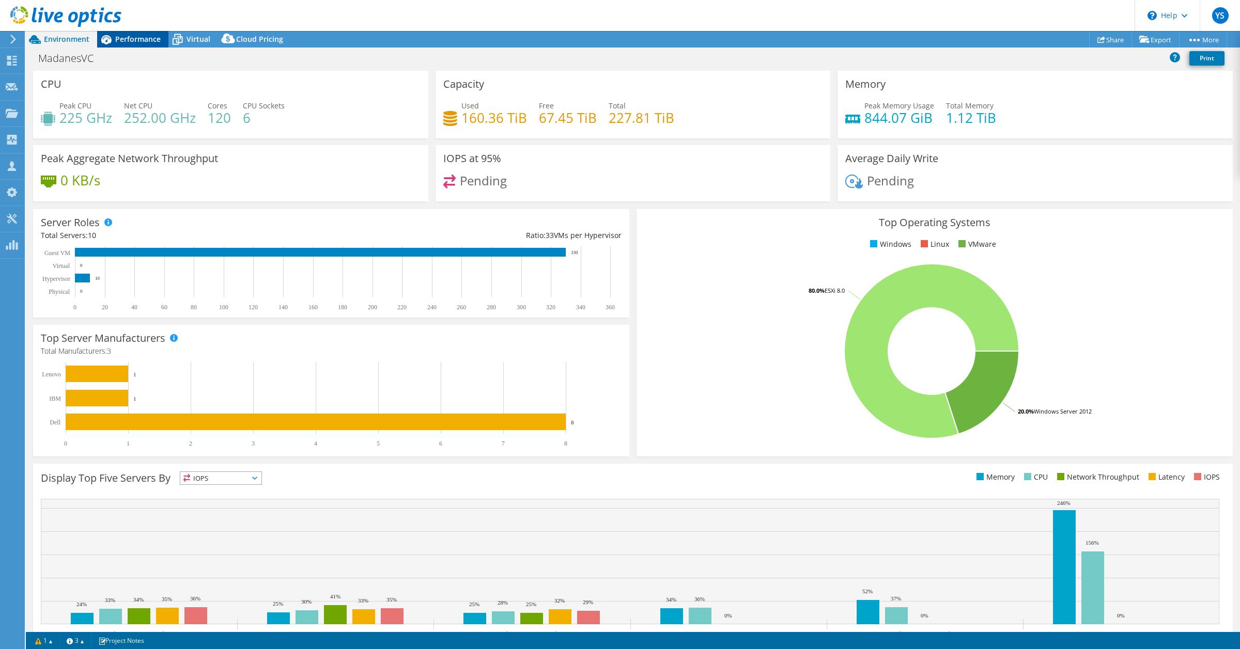
click at [134, 39] on span "Performance" at bounding box center [137, 39] width 45 height 10
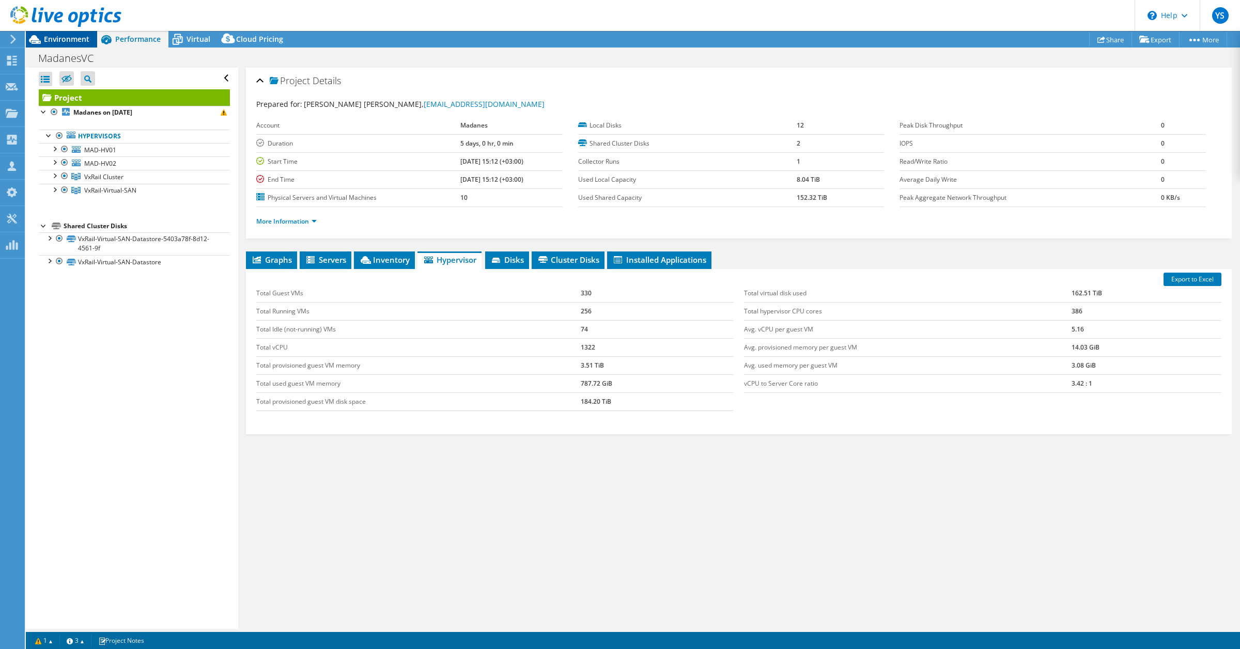
click at [75, 39] on span "Environment" at bounding box center [66, 39] width 45 height 10
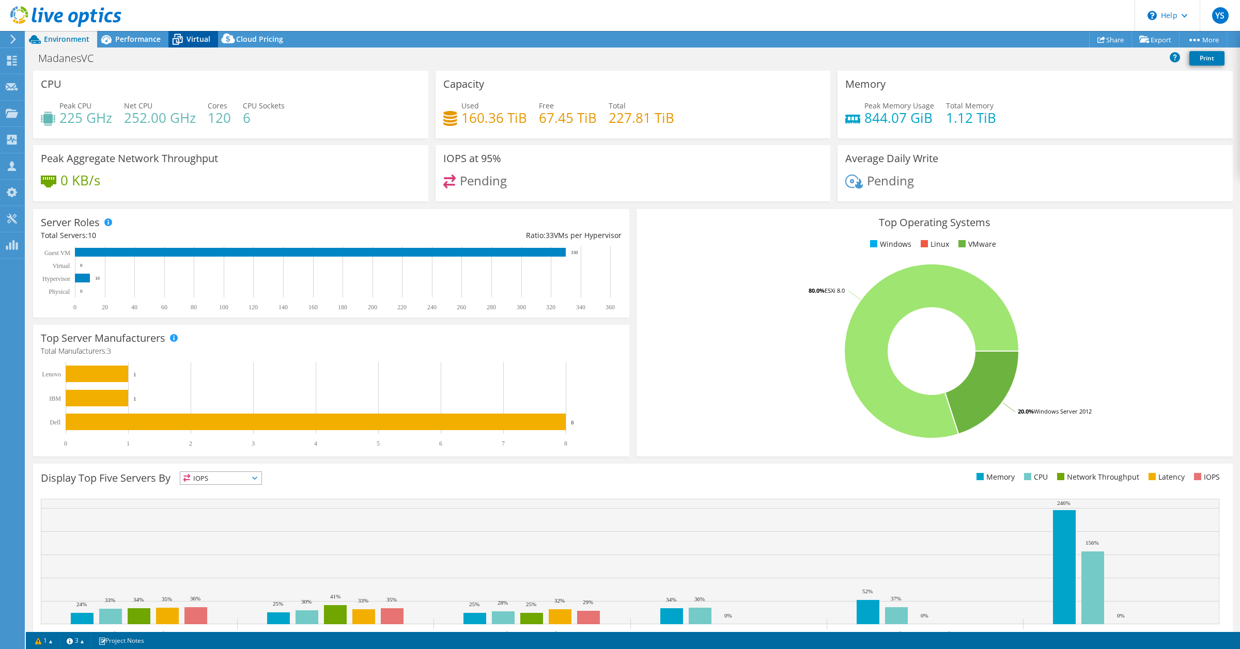
click at [199, 41] on span "Virtual" at bounding box center [199, 39] width 24 height 10
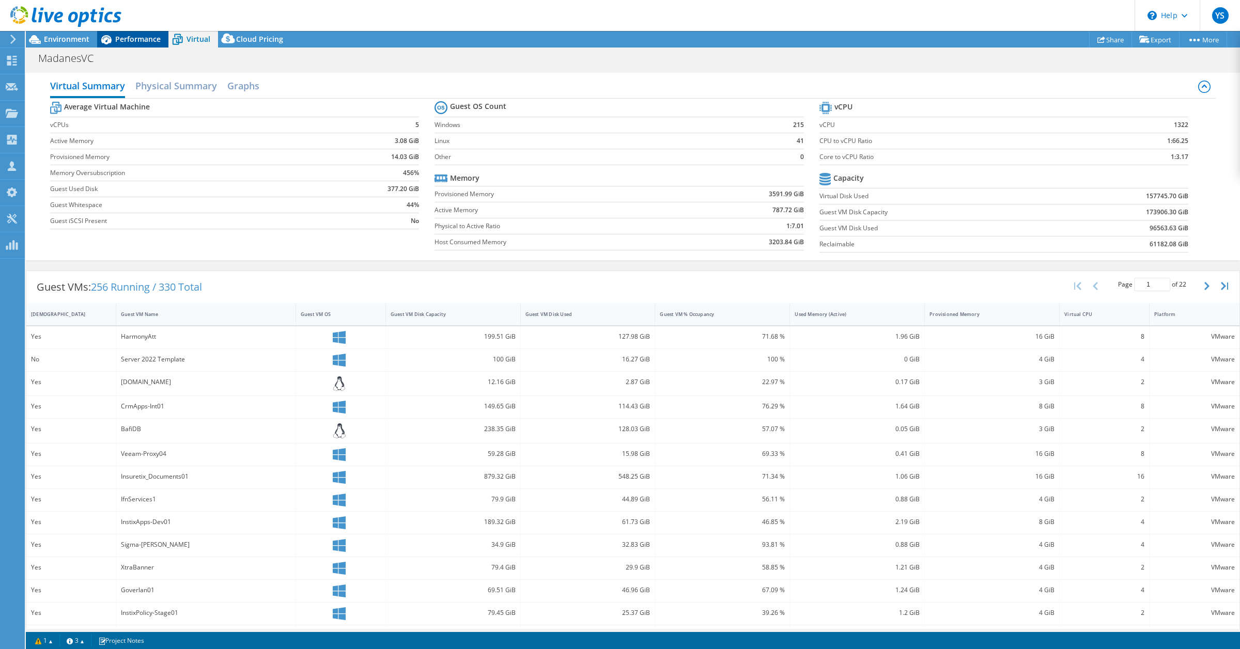
click at [128, 39] on span "Performance" at bounding box center [137, 39] width 45 height 10
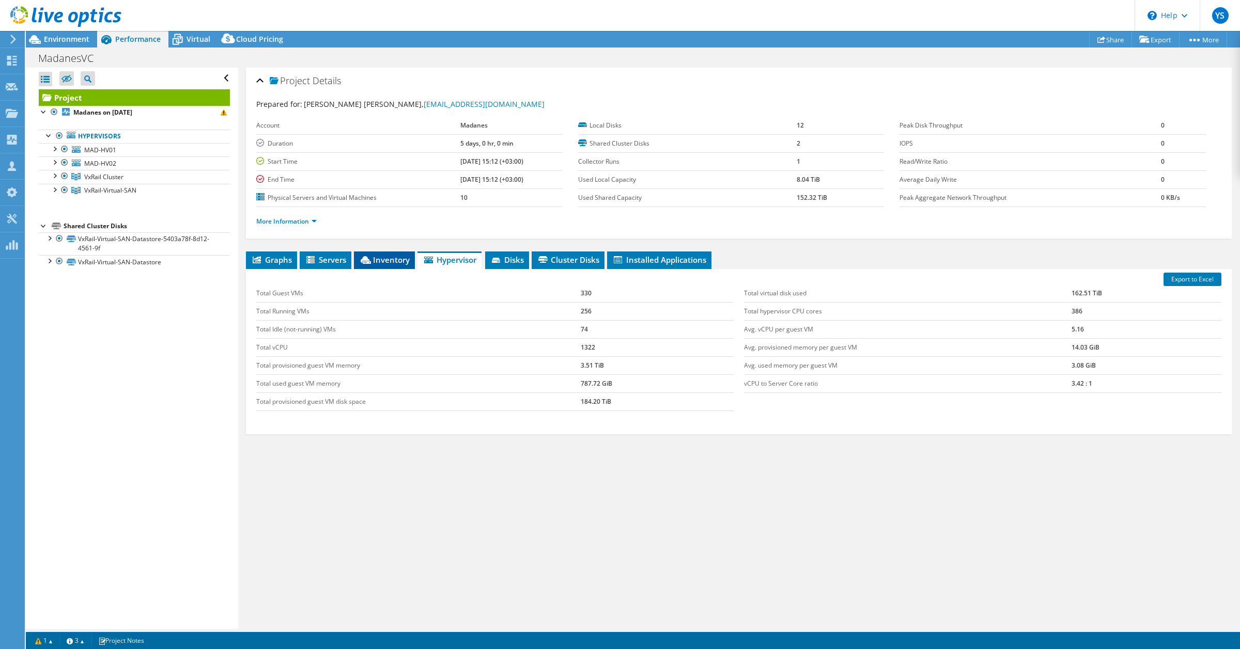
click at [396, 259] on span "Inventory" at bounding box center [384, 260] width 51 height 10
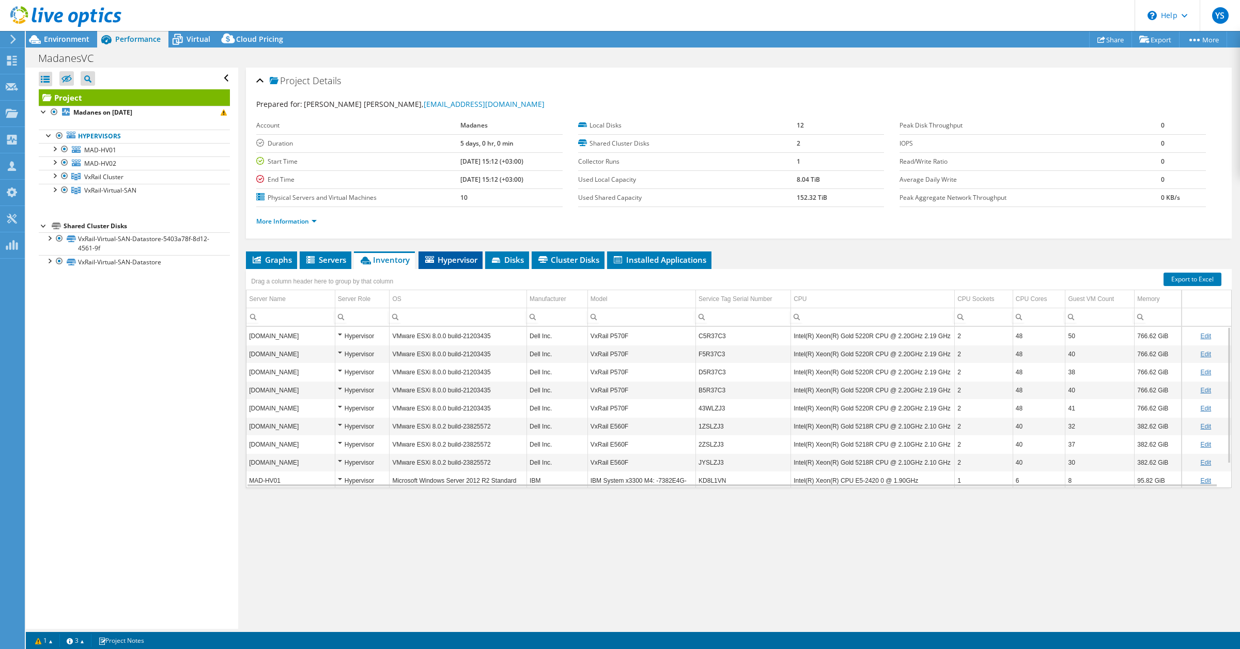
click at [447, 262] on span "Hypervisor" at bounding box center [451, 260] width 54 height 10
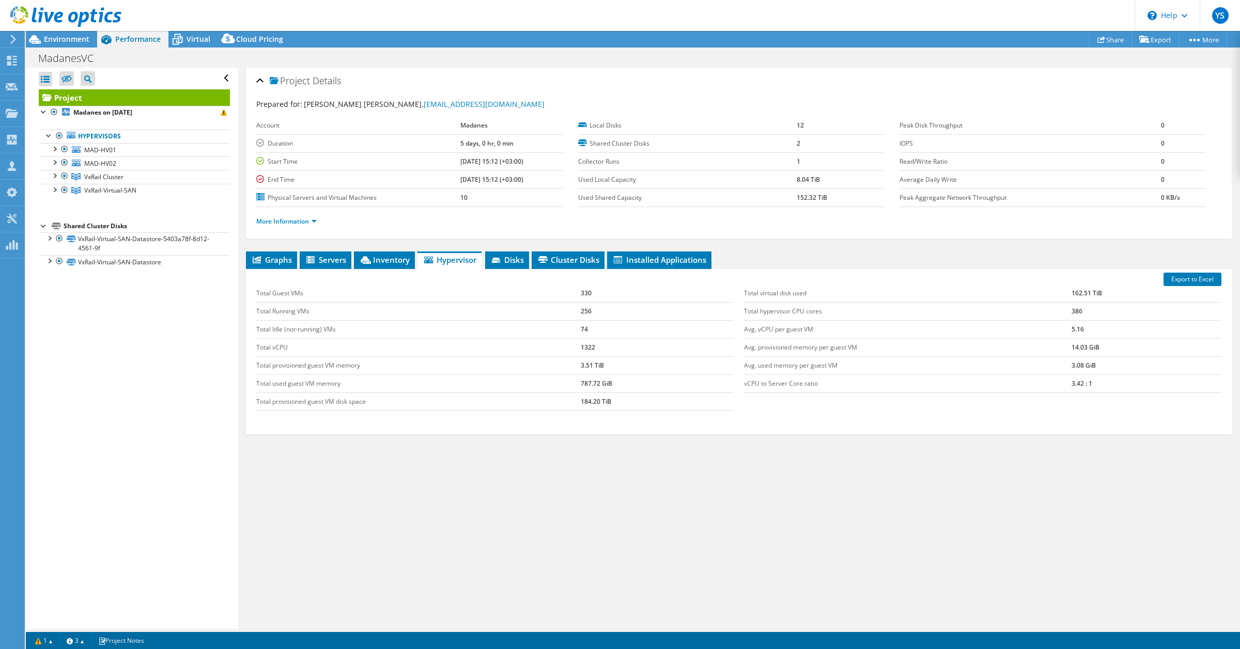
click at [69, 34] on div at bounding box center [60, 17] width 121 height 35
click at [73, 40] on span "Environment" at bounding box center [66, 39] width 45 height 10
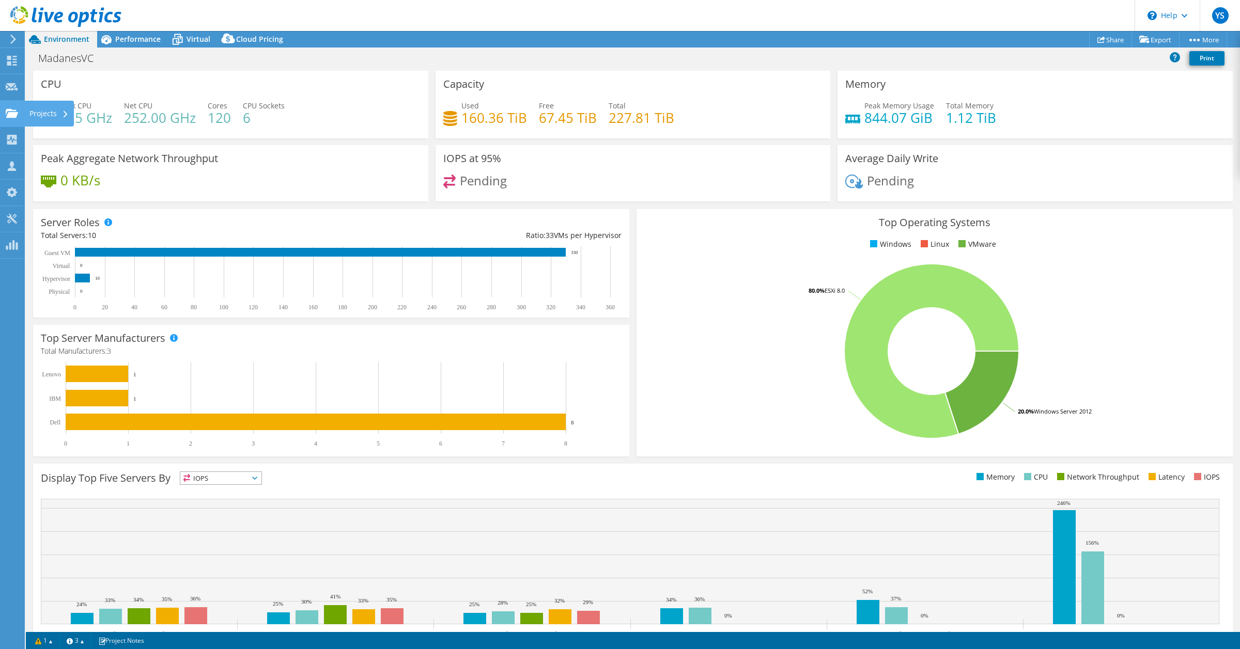
click at [11, 109] on icon at bounding box center [12, 114] width 12 height 10
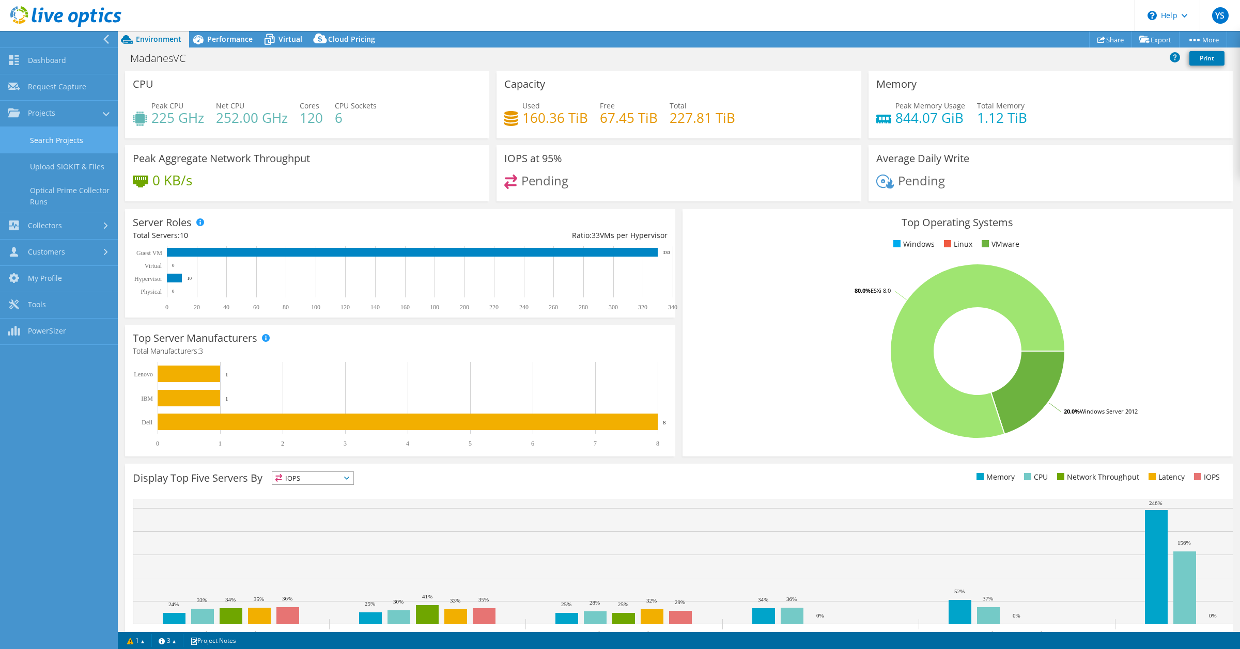
click at [62, 137] on link "Search Projects" at bounding box center [59, 140] width 118 height 26
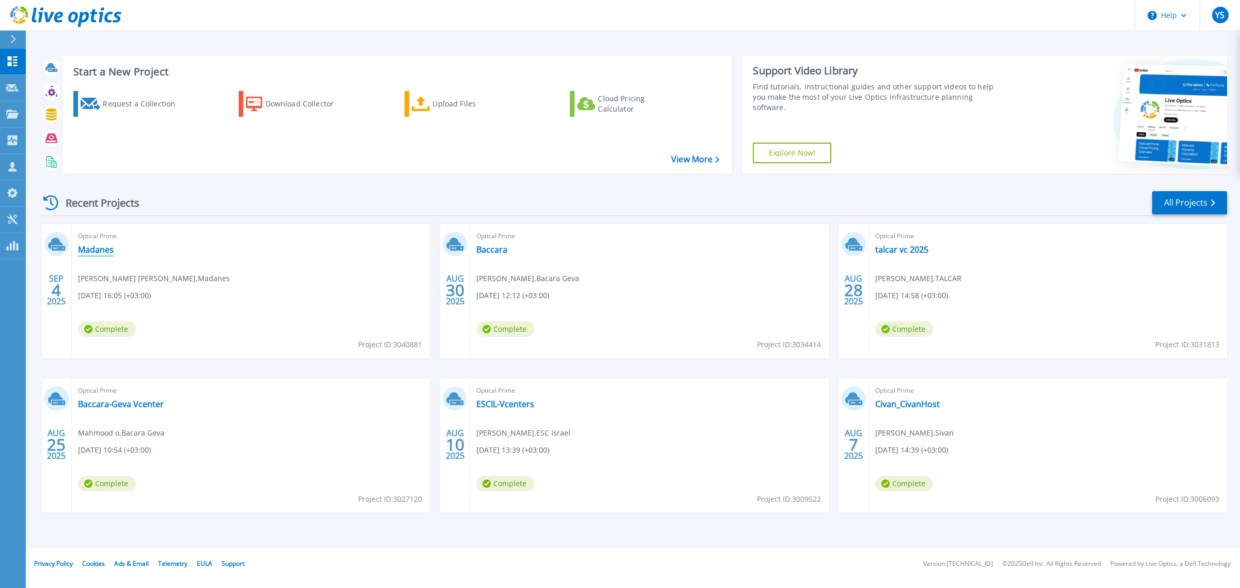
click at [100, 251] on link "Madanes" at bounding box center [96, 249] width 36 height 10
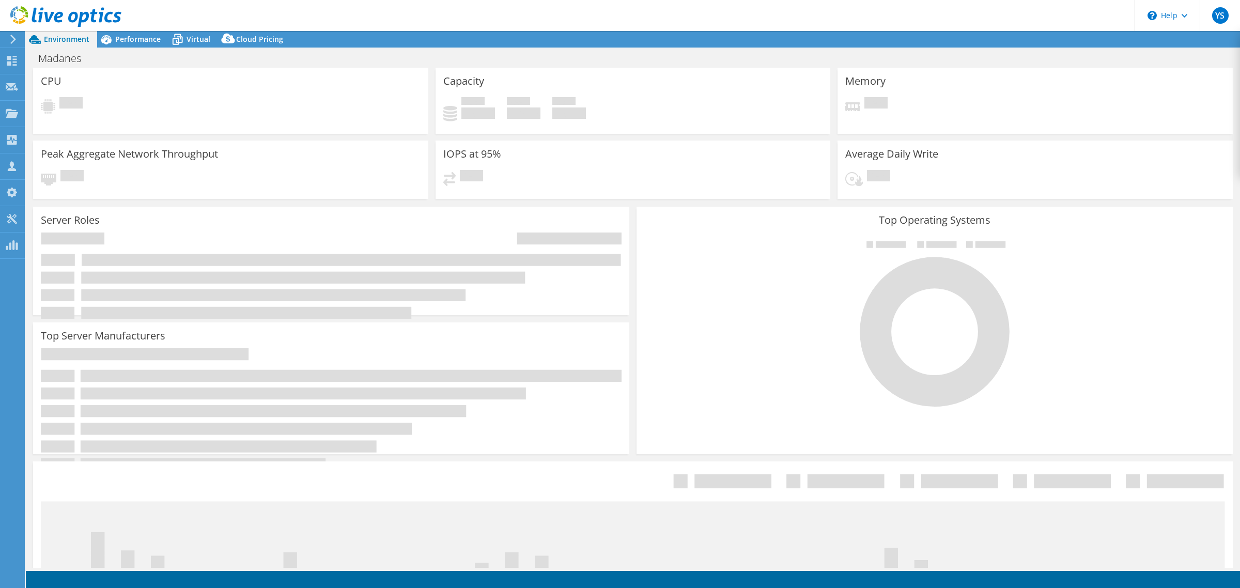
select select "USD"
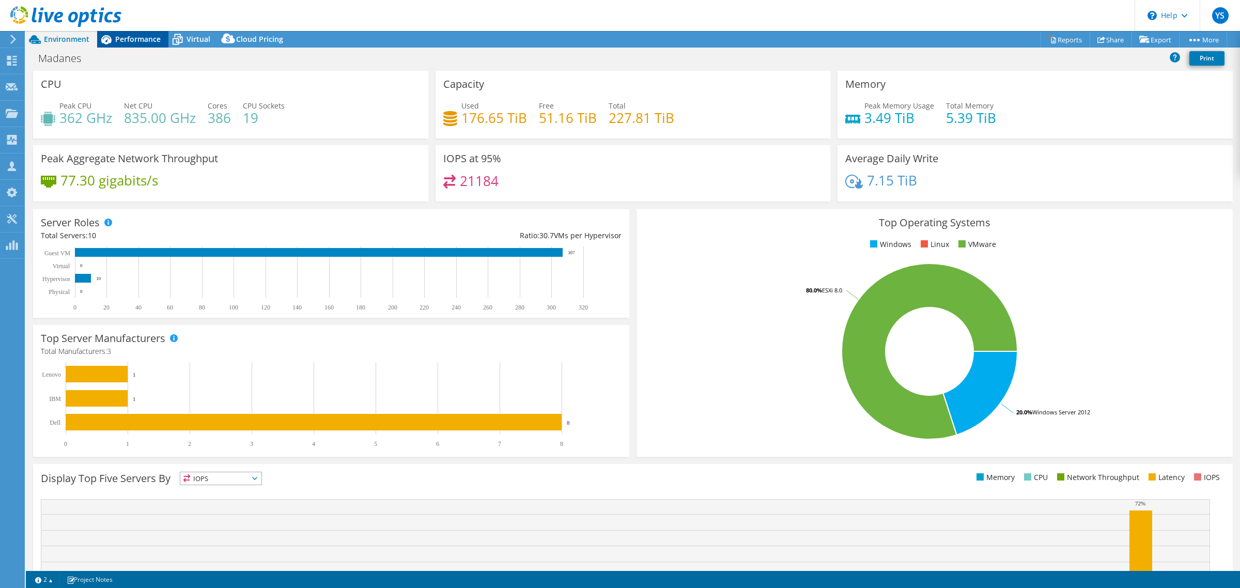
click at [146, 40] on span "Performance" at bounding box center [137, 39] width 45 height 10
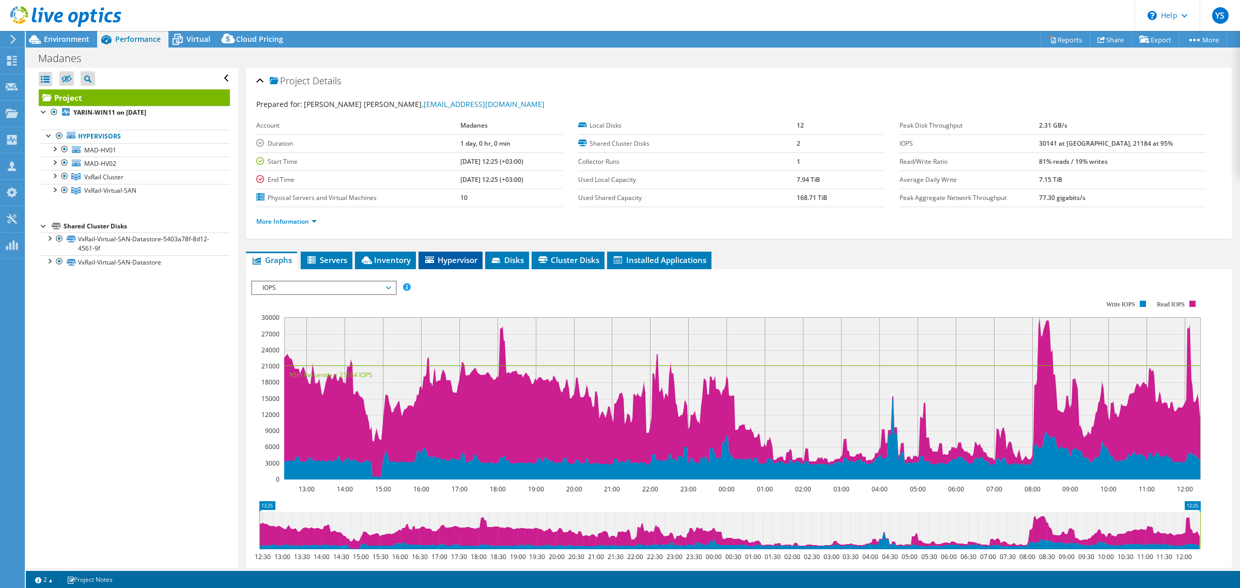
click at [460, 261] on span "Hypervisor" at bounding box center [451, 260] width 54 height 10
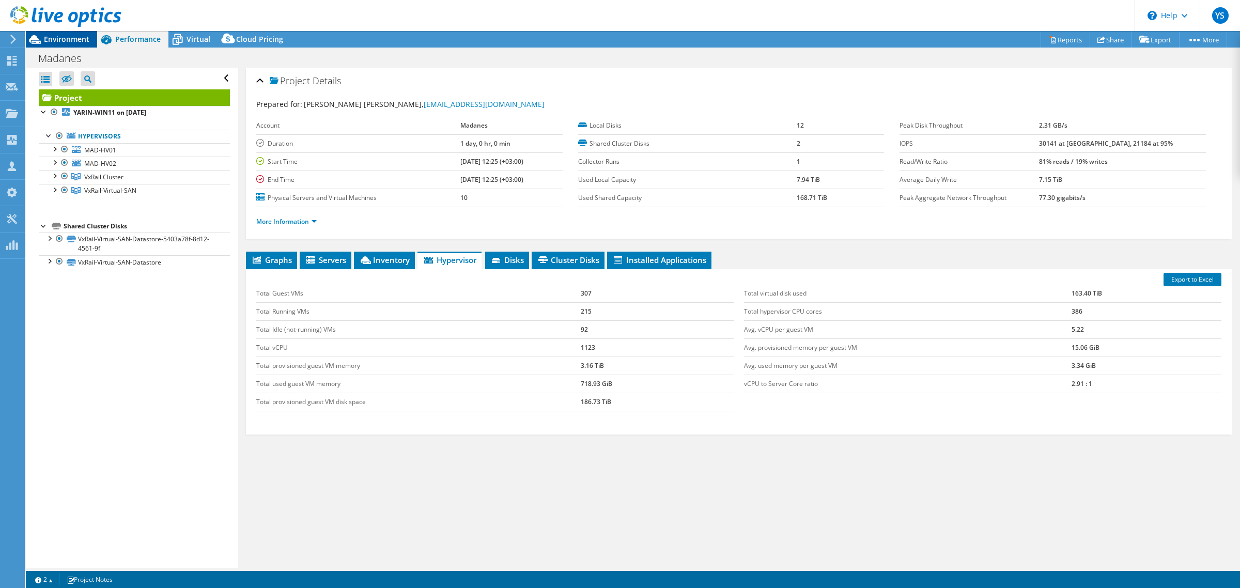
click at [59, 40] on span "Environment" at bounding box center [66, 39] width 45 height 10
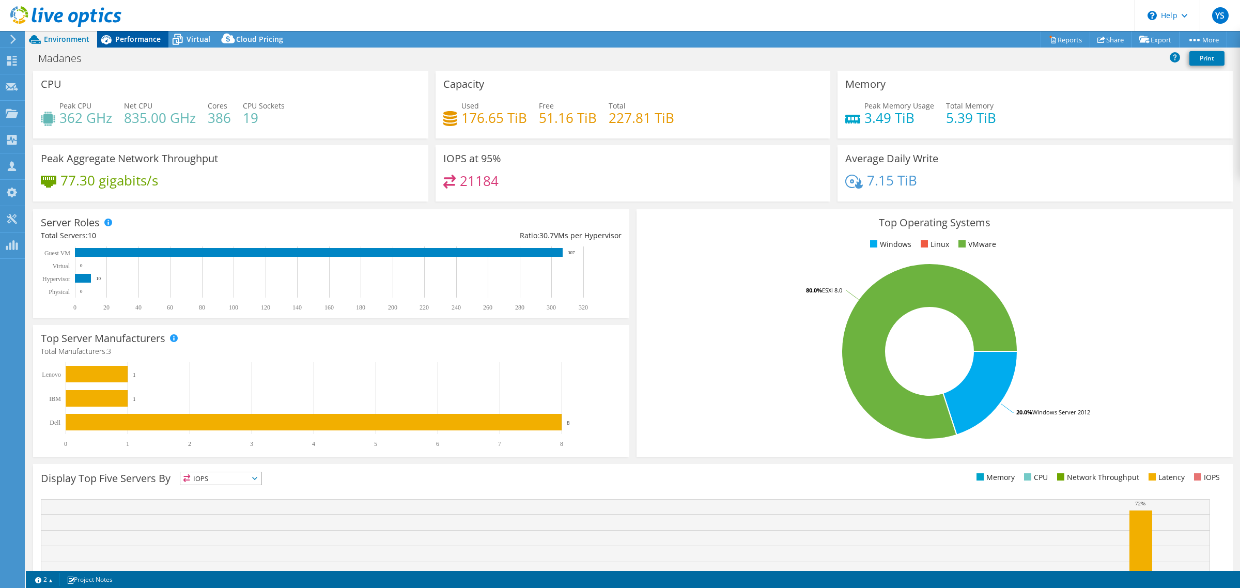
click at [143, 39] on span "Performance" at bounding box center [137, 39] width 45 height 10
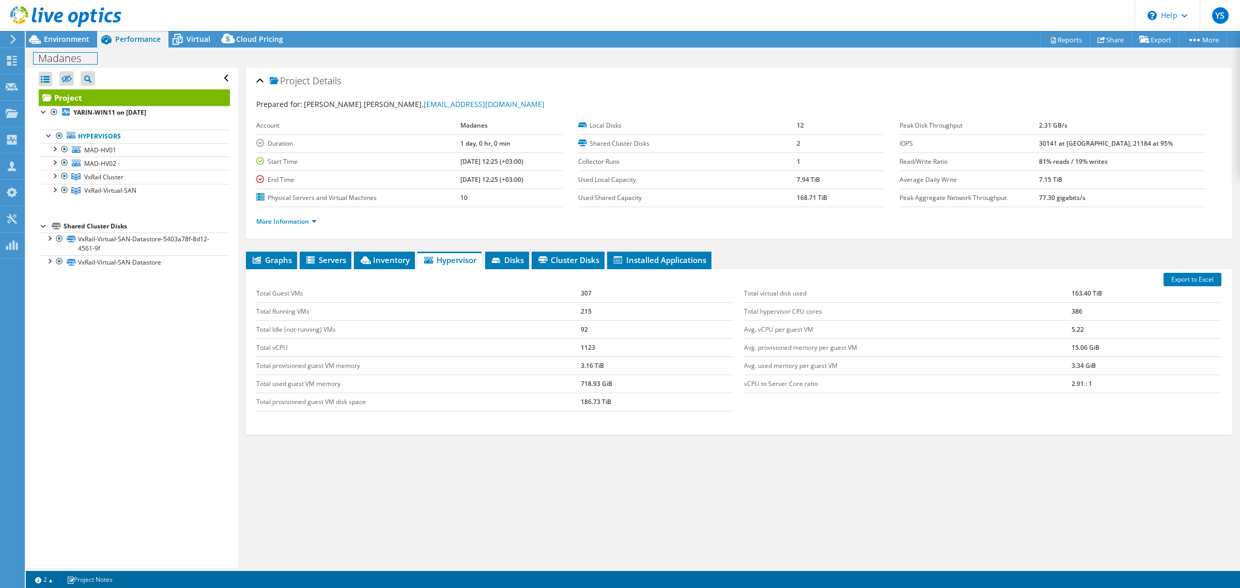
click at [73, 57] on h1 "Madanes" at bounding box center [66, 58] width 64 height 11
click at [84, 59] on h1 "Madanes" at bounding box center [66, 58] width 64 height 11
click at [151, 52] on link at bounding box center [144, 57] width 14 height 13
click at [129, 60] on h1 "Madanes 4-9-2025" at bounding box center [82, 58] width 97 height 11
click at [95, 60] on h1 "Madanes 4-9-2025" at bounding box center [82, 58] width 97 height 11
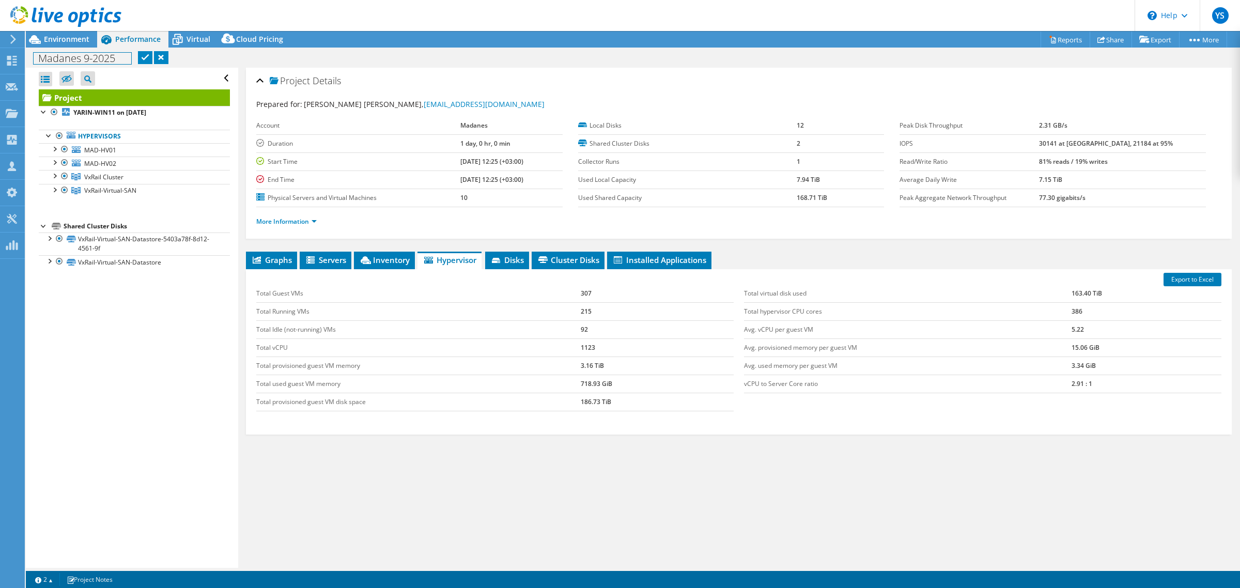
click at [107, 58] on h1 "Madanes 9-2025" at bounding box center [83, 58] width 98 height 11
click at [137, 55] on link at bounding box center [134, 57] width 14 height 13
click at [60, 39] on span "Environment" at bounding box center [66, 39] width 45 height 10
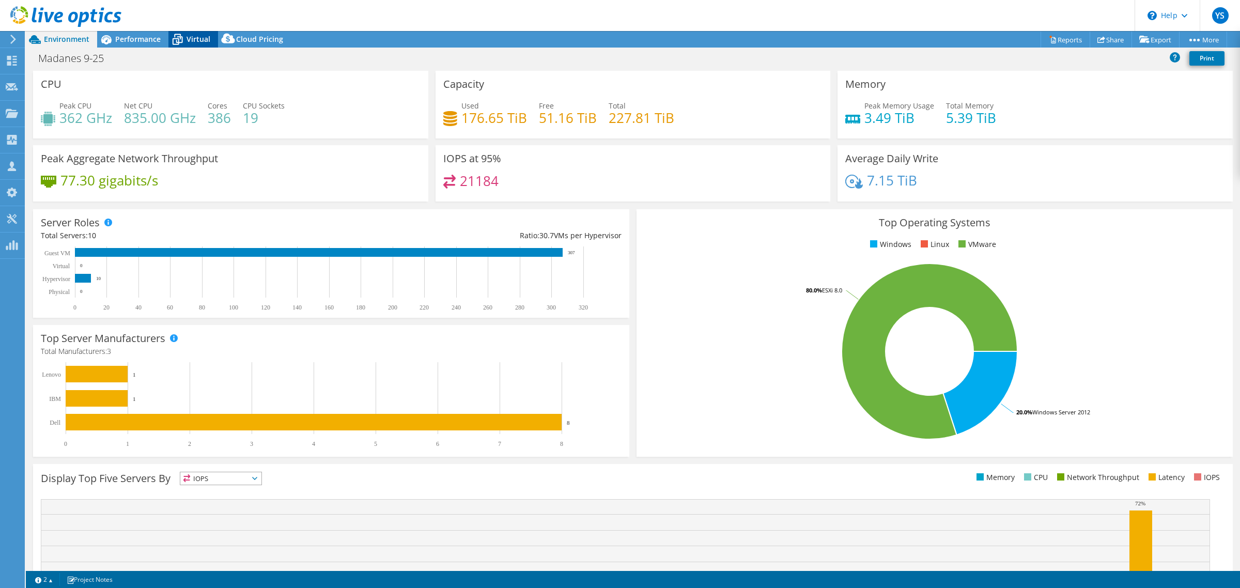
click at [204, 39] on span "Virtual" at bounding box center [199, 39] width 24 height 10
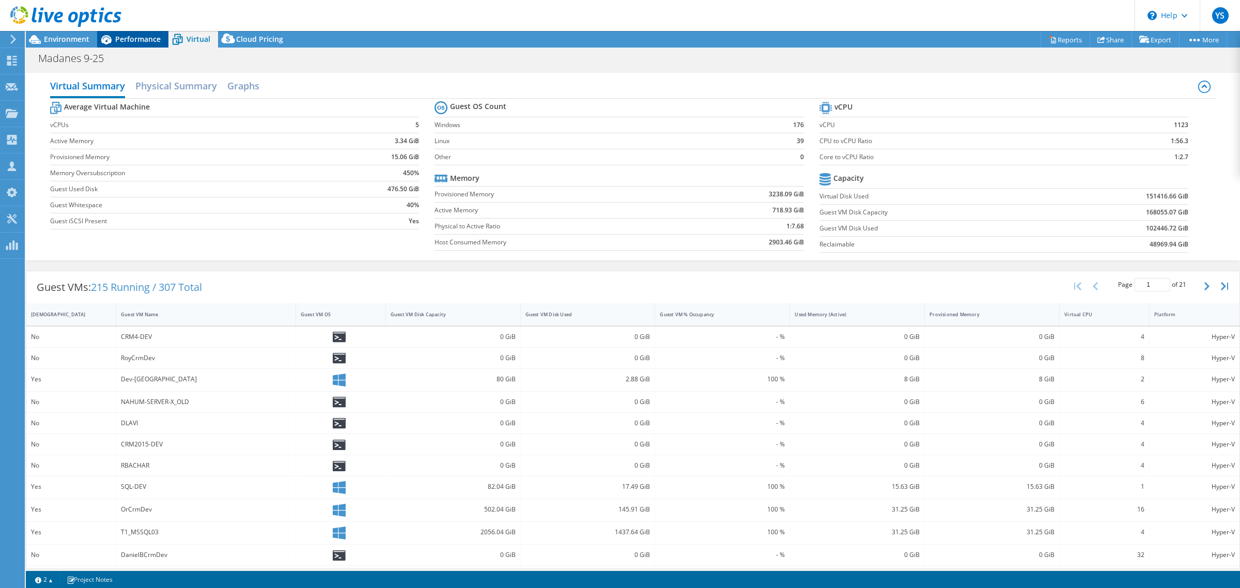
click at [126, 36] on span "Performance" at bounding box center [137, 39] width 45 height 10
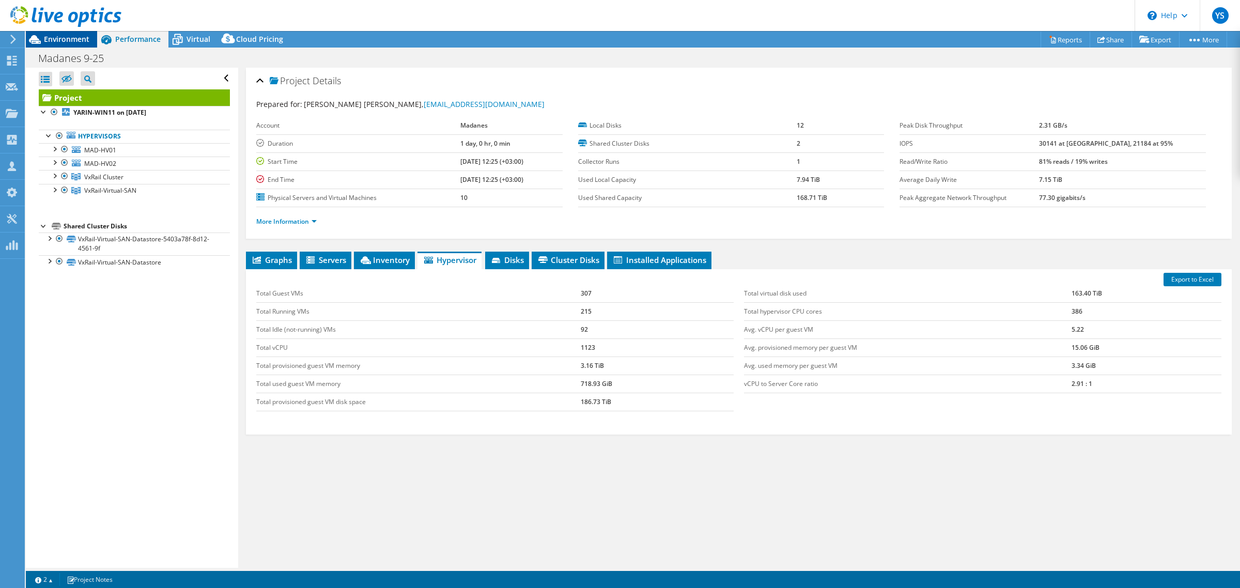
click at [71, 40] on span "Environment" at bounding box center [66, 39] width 45 height 10
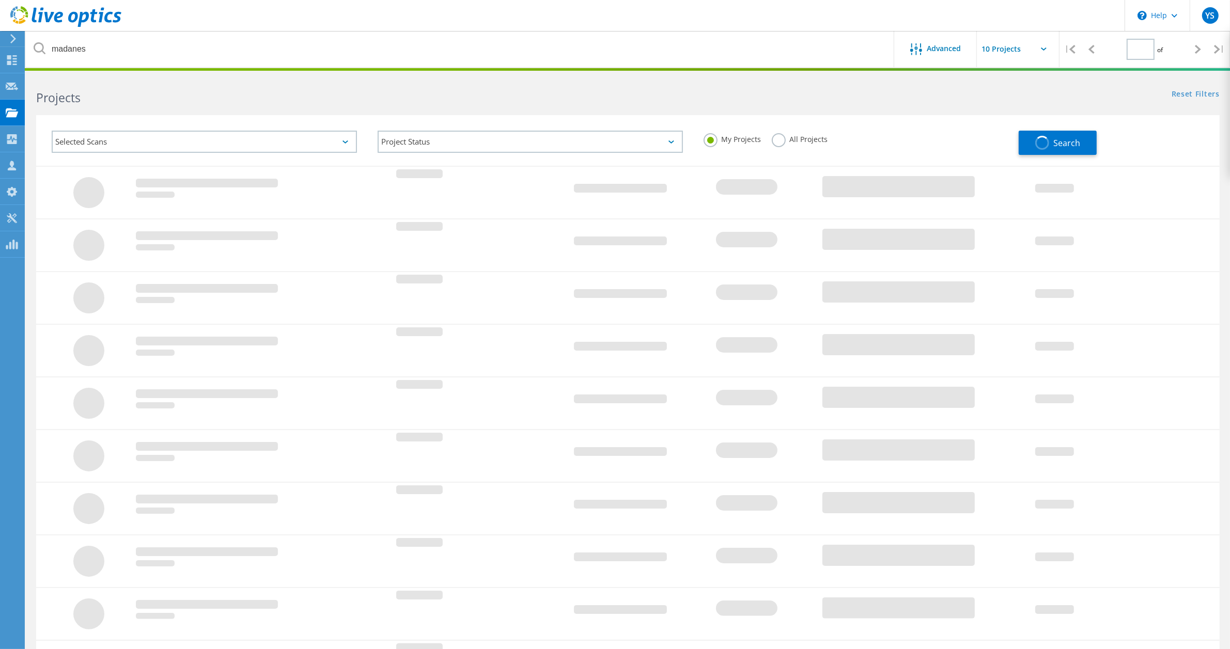
type input "1"
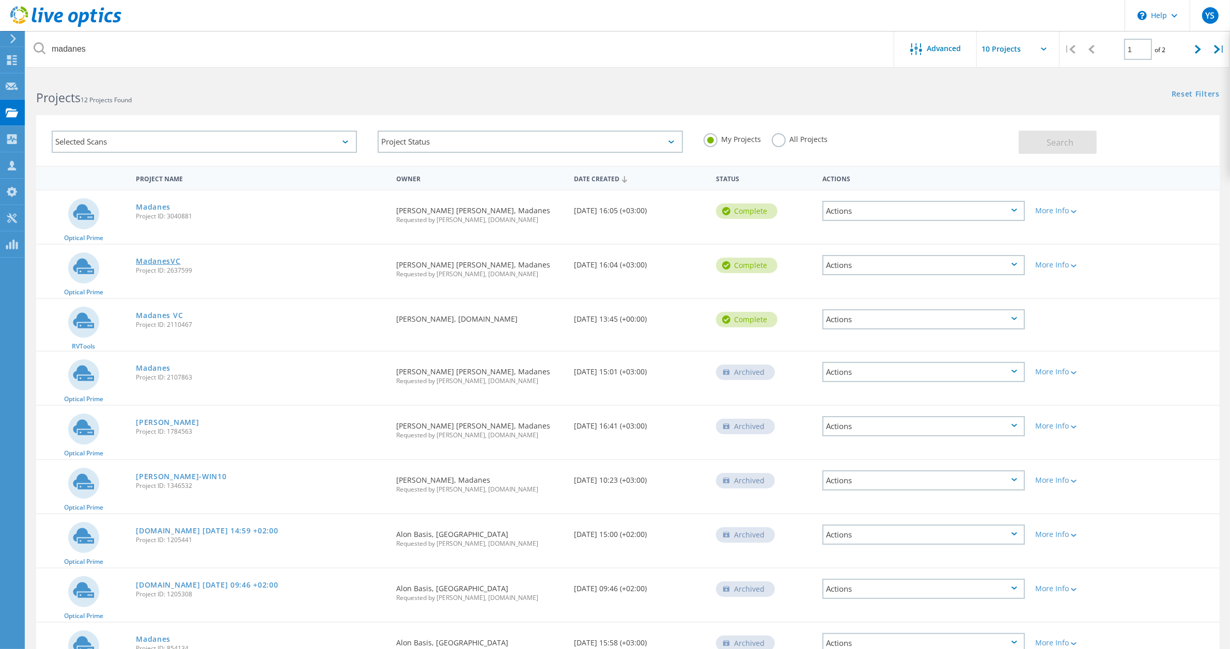
click at [153, 261] on link "MadanesVC" at bounding box center [158, 261] width 44 height 7
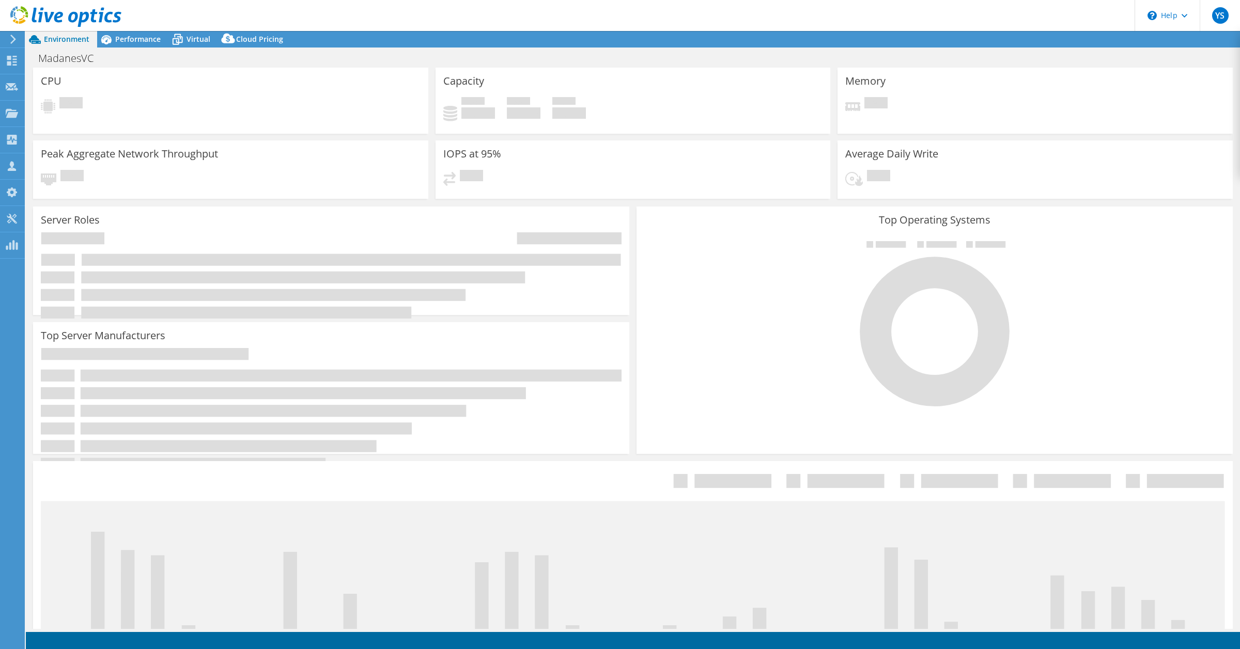
select select "USD"
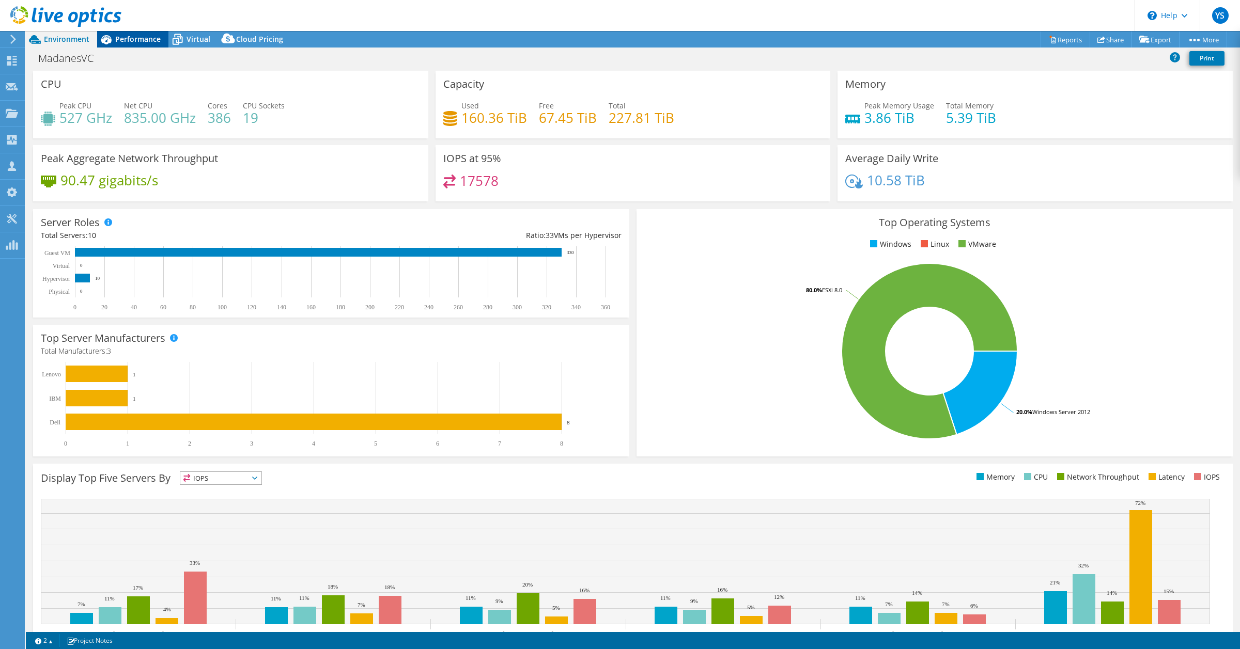
click at [128, 37] on span "Performance" at bounding box center [137, 39] width 45 height 10
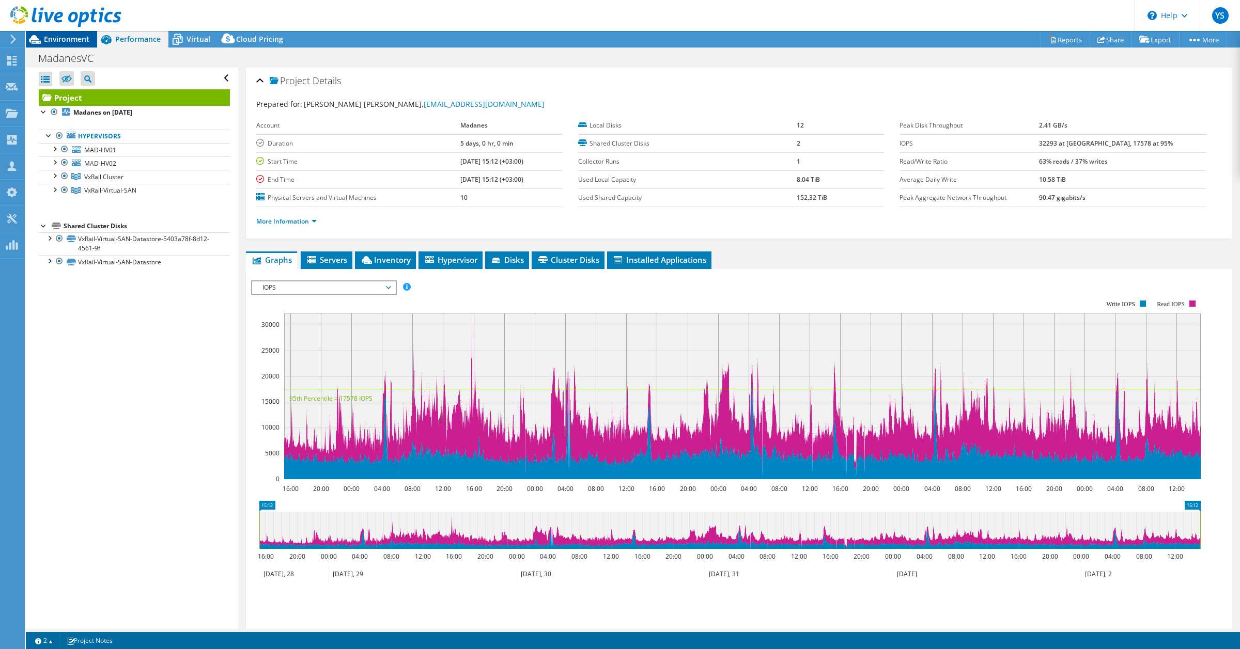
click at [73, 38] on span "Environment" at bounding box center [66, 39] width 45 height 10
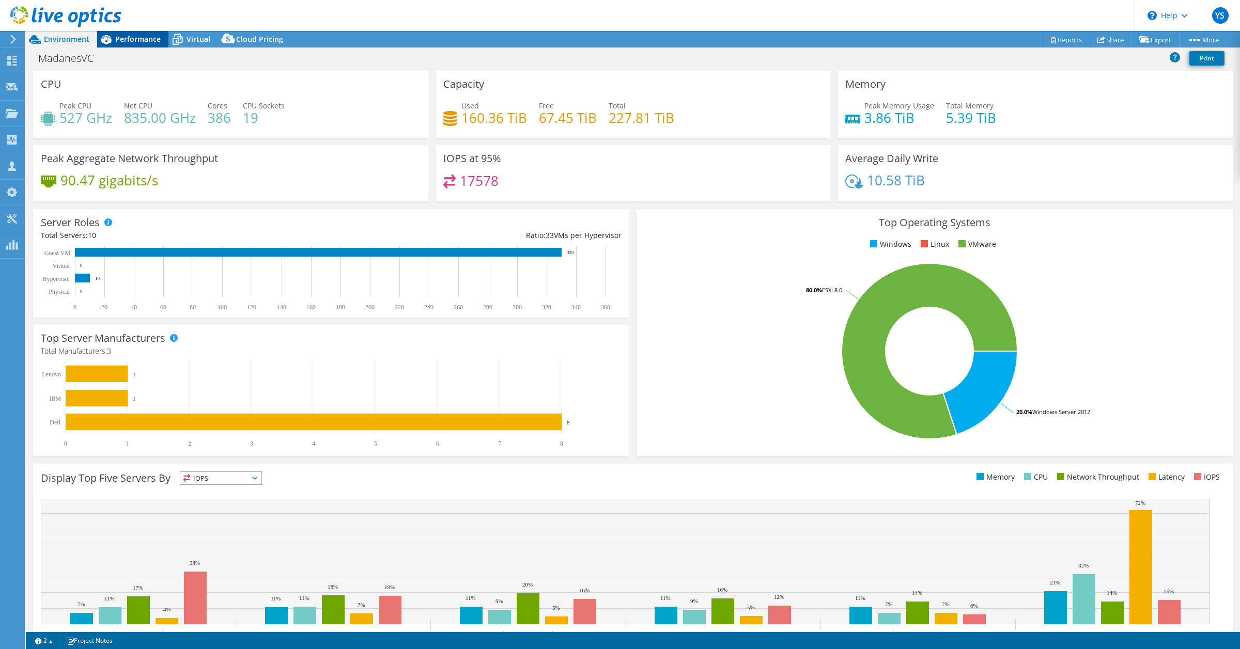
click at [135, 42] on span "Performance" at bounding box center [137, 39] width 45 height 10
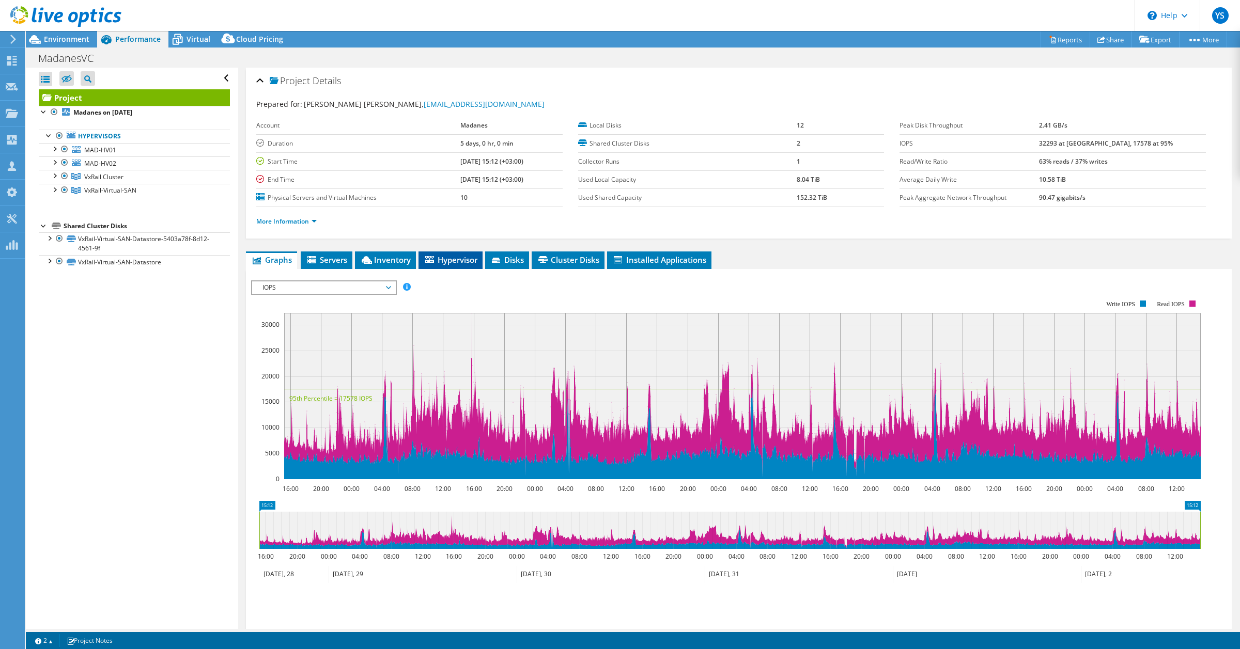
click at [451, 265] on li "Hypervisor" at bounding box center [451, 261] width 64 height 18
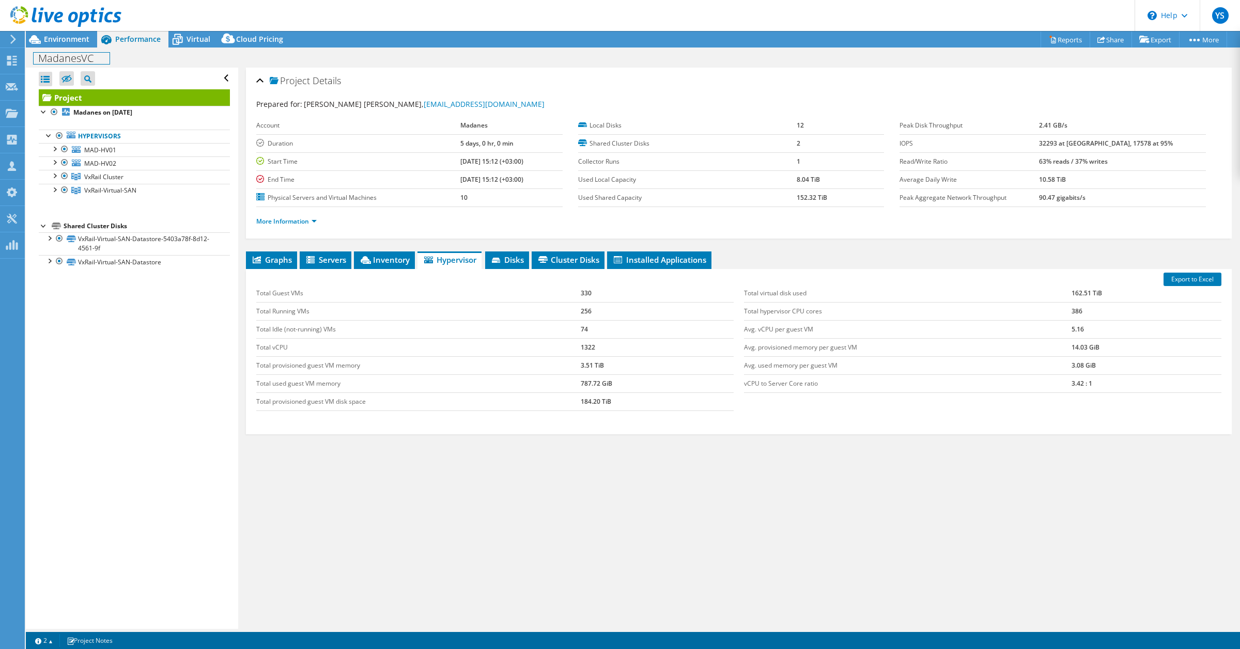
click at [90, 56] on h1 "MadanesVC" at bounding box center [72, 58] width 76 height 11
click at [148, 58] on link at bounding box center [146, 57] width 14 height 13
click at [65, 40] on span "Environment" at bounding box center [66, 39] width 45 height 10
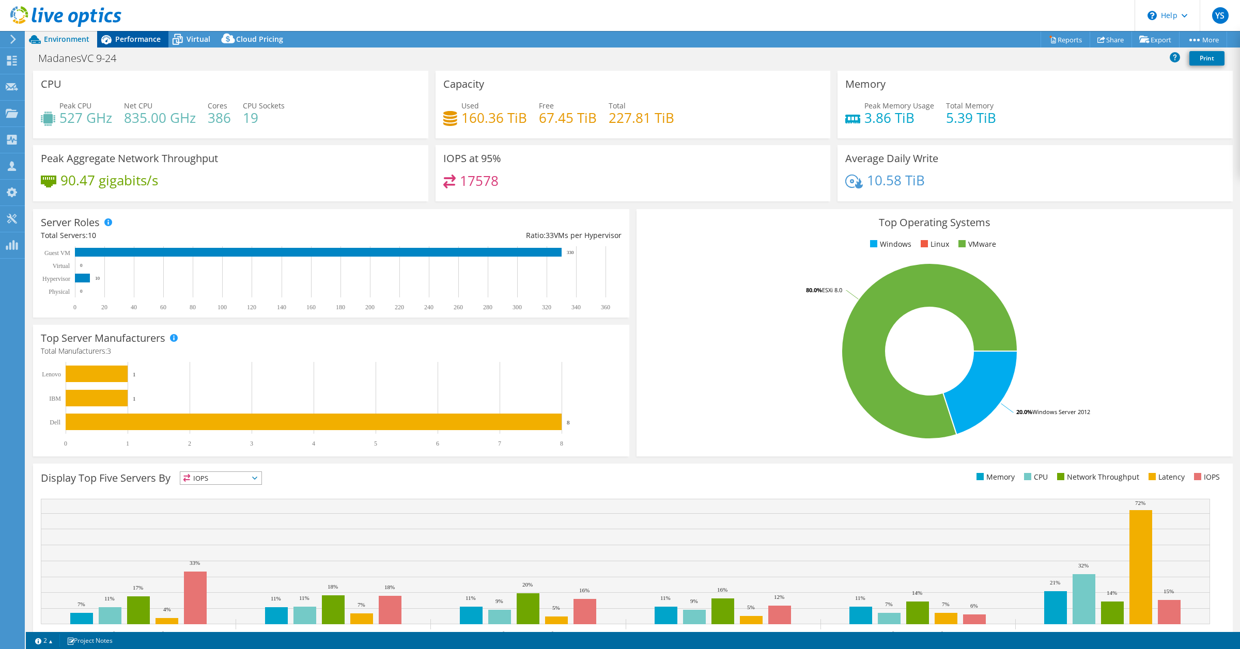
click at [124, 42] on span "Performance" at bounding box center [137, 39] width 45 height 10
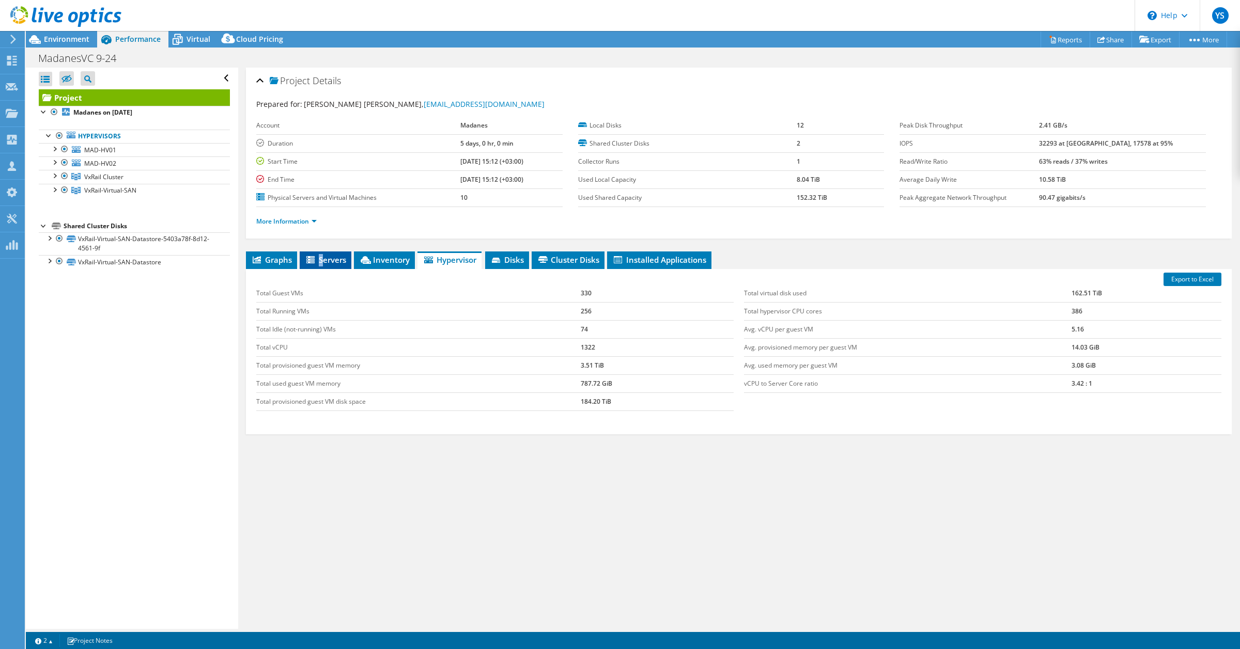
click at [322, 257] on span "Servers" at bounding box center [325, 260] width 41 height 10
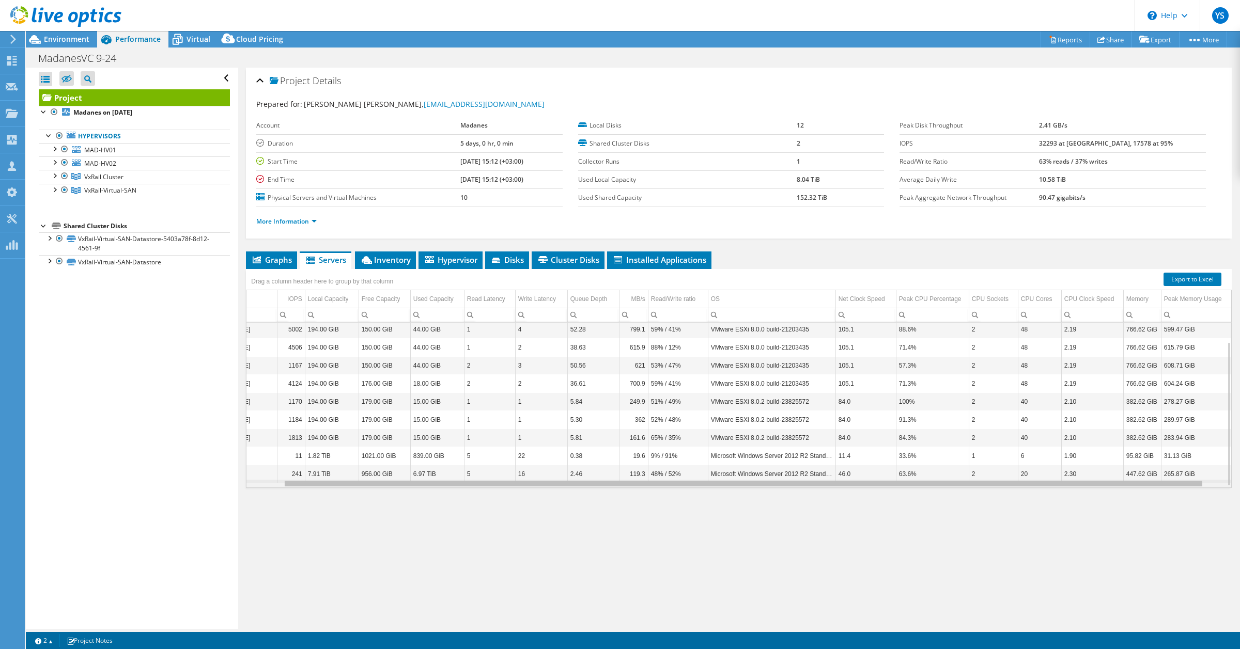
scroll to position [0, 55]
drag, startPoint x: 1133, startPoint y: 485, endPoint x: 1200, endPoint y: 481, distance: 67.3
click at [1200, 481] on body "YS Partner Team Member Yaniv Sayag yanivs@team.co.il team.co.il My Profile Log …" at bounding box center [620, 324] width 1240 height 649
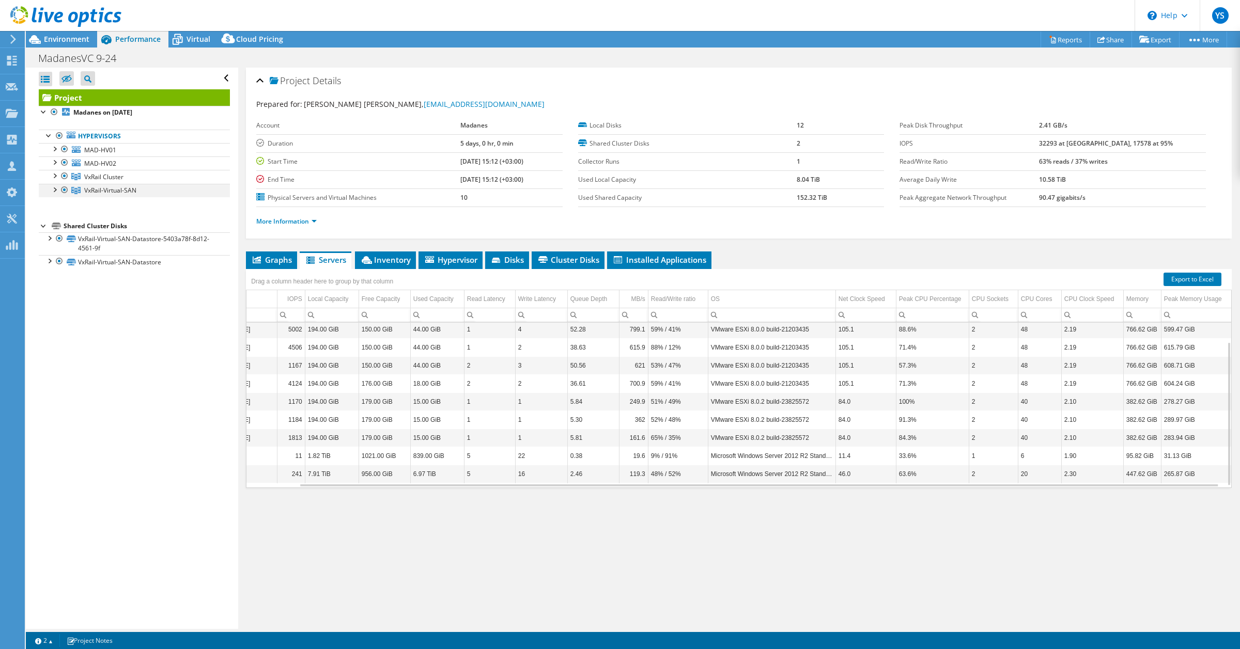
click at [55, 189] on div at bounding box center [54, 189] width 10 height 10
click at [102, 192] on span "VxRail-Virtual-SAN" at bounding box center [110, 190] width 52 height 9
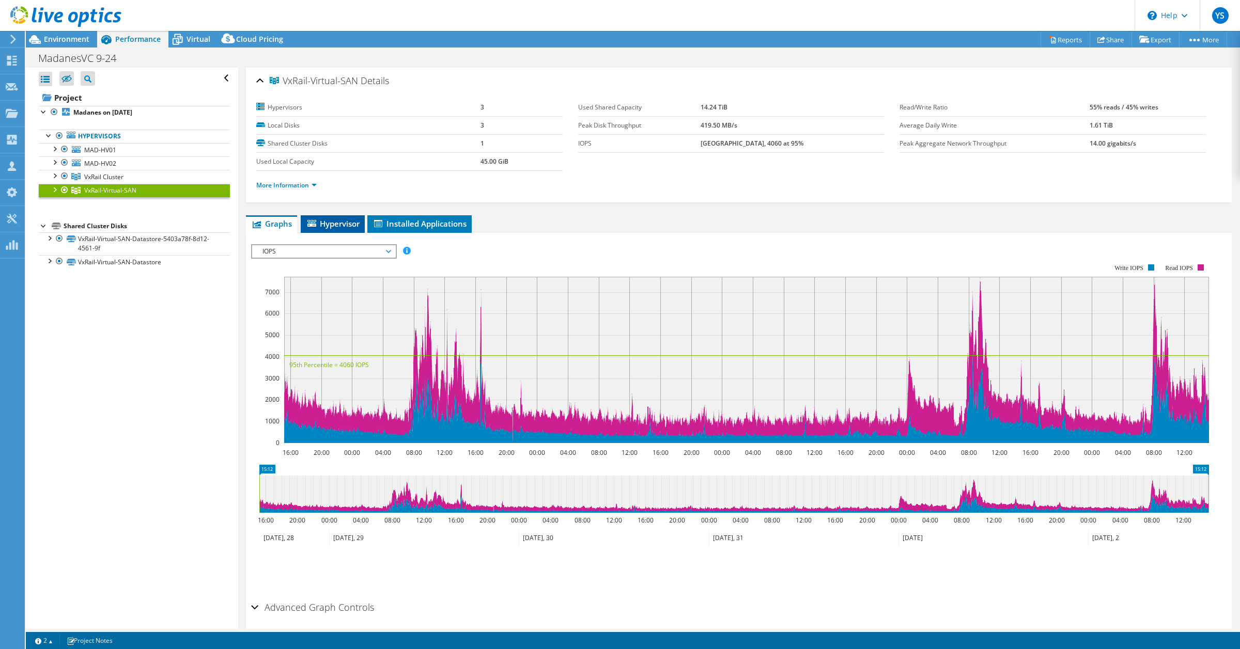
click at [331, 220] on span "Hypervisor" at bounding box center [333, 224] width 54 height 10
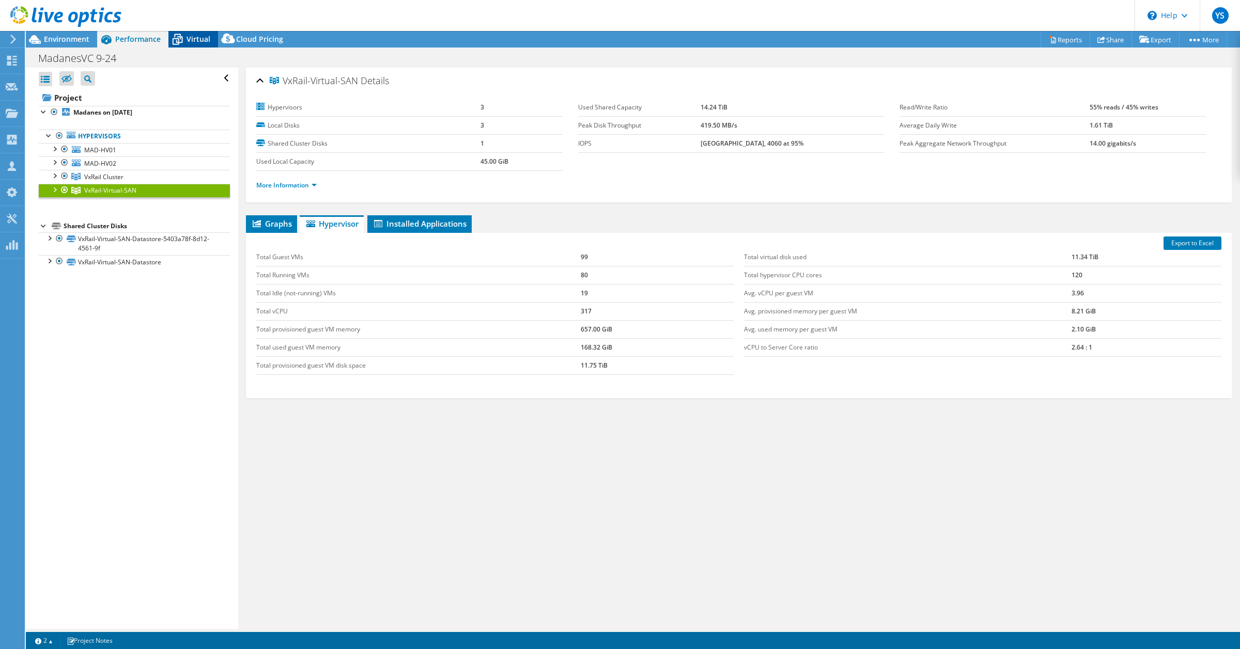
click at [190, 39] on span "Virtual" at bounding box center [199, 39] width 24 height 10
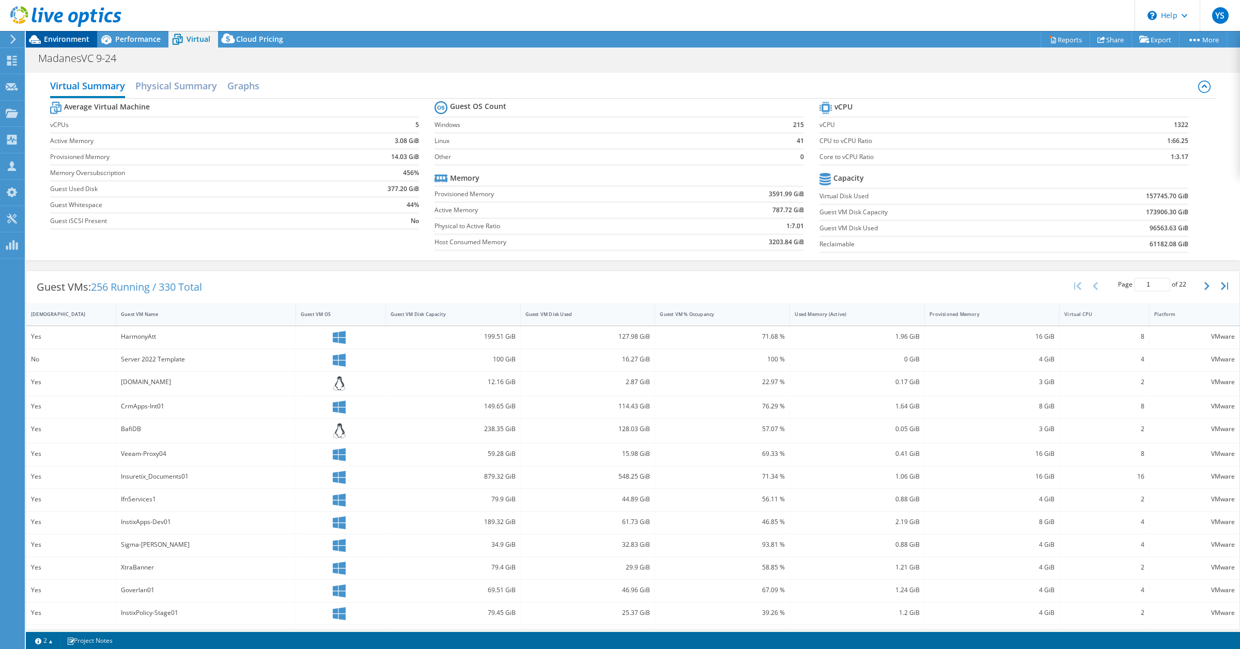
click at [56, 37] on span "Environment" at bounding box center [66, 39] width 45 height 10
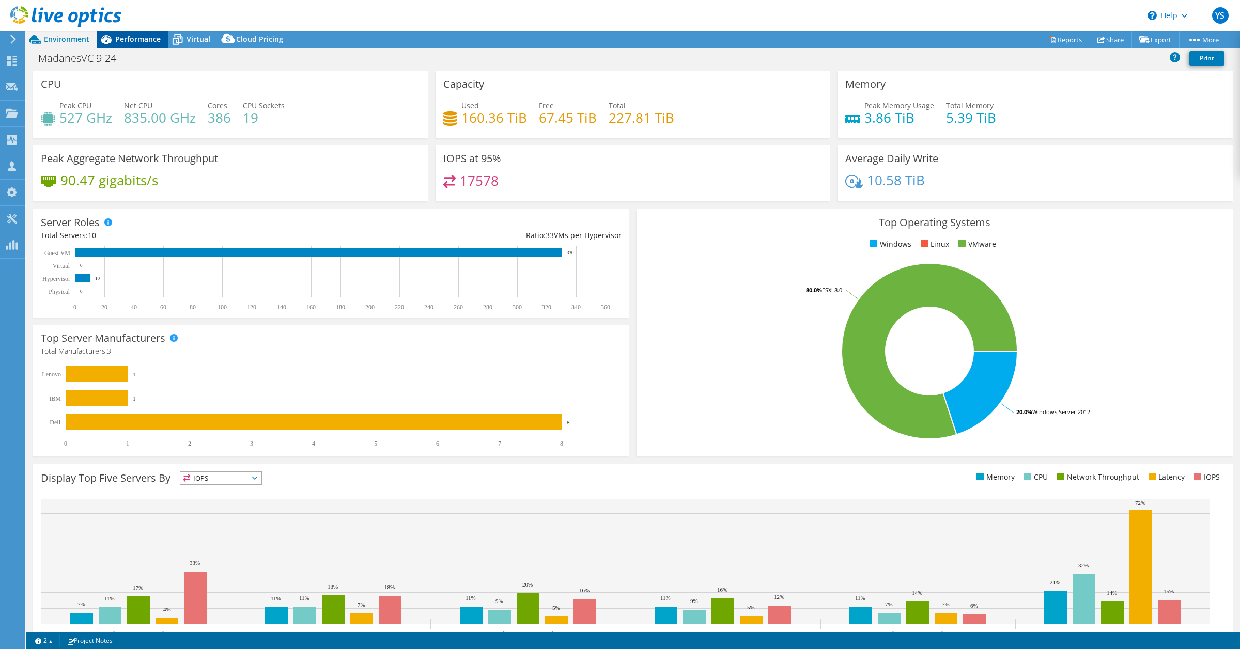
click at [121, 42] on span "Performance" at bounding box center [137, 39] width 45 height 10
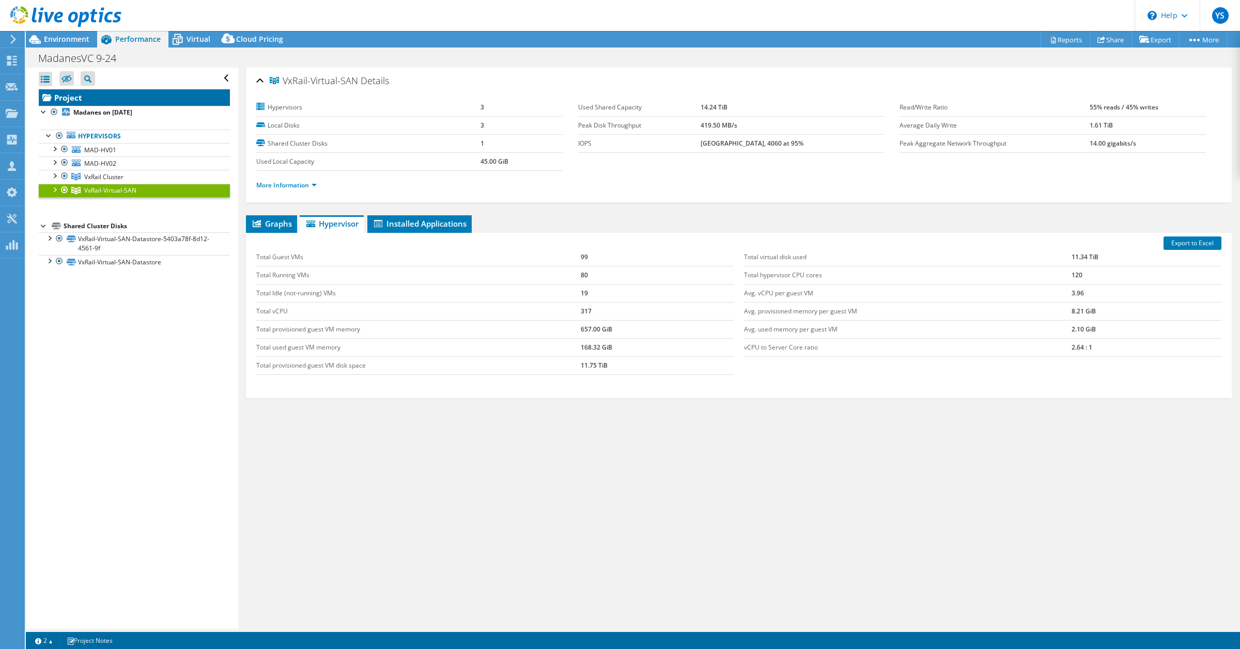
click at [64, 92] on link "Project" at bounding box center [134, 97] width 191 height 17
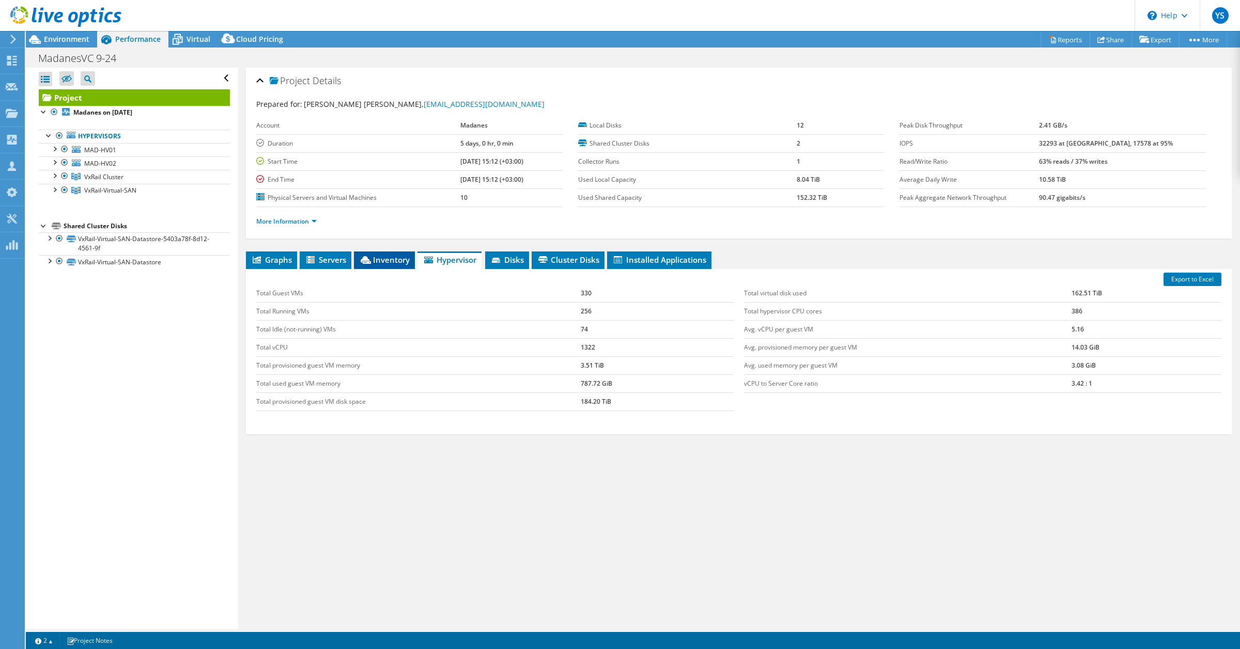
click at [381, 261] on span "Inventory" at bounding box center [384, 260] width 51 height 10
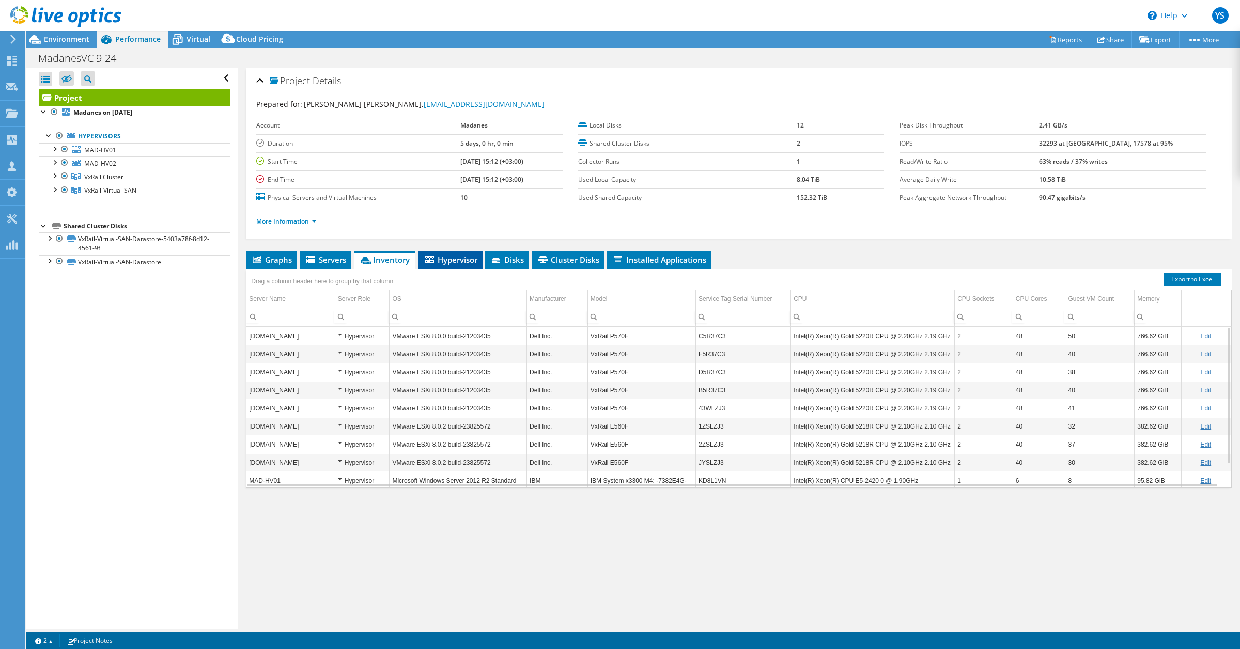
click at [453, 265] on span "Hypervisor" at bounding box center [451, 260] width 54 height 10
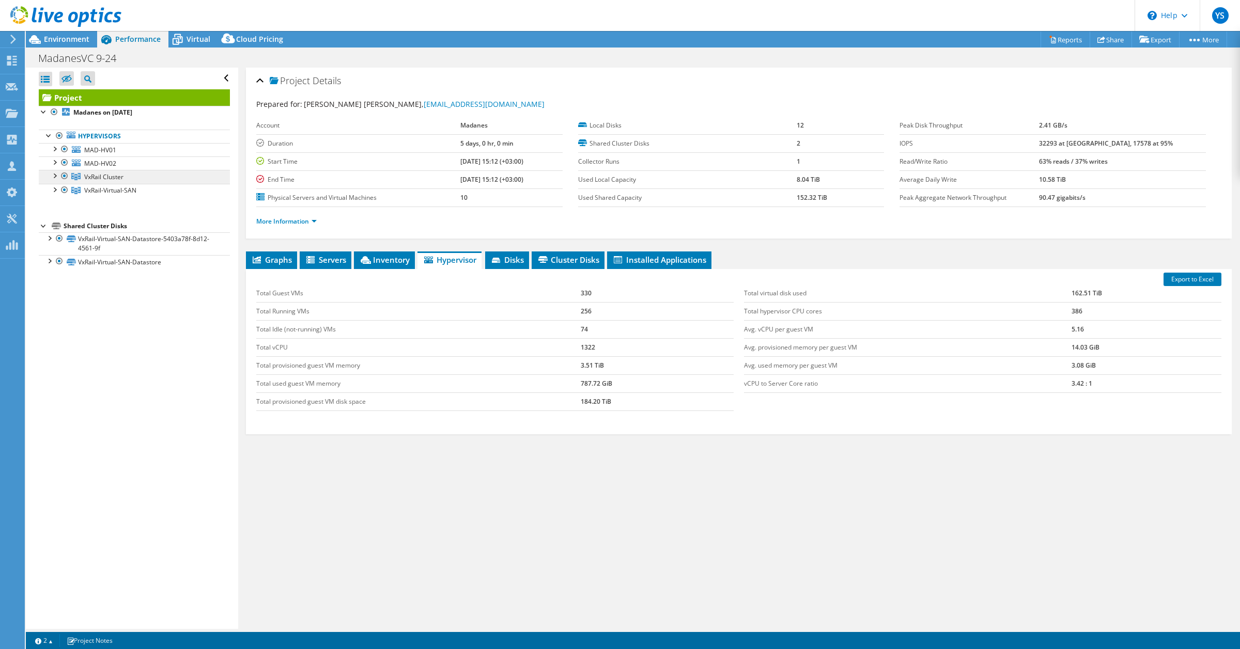
click at [114, 176] on span "VxRail Cluster" at bounding box center [103, 177] width 39 height 9
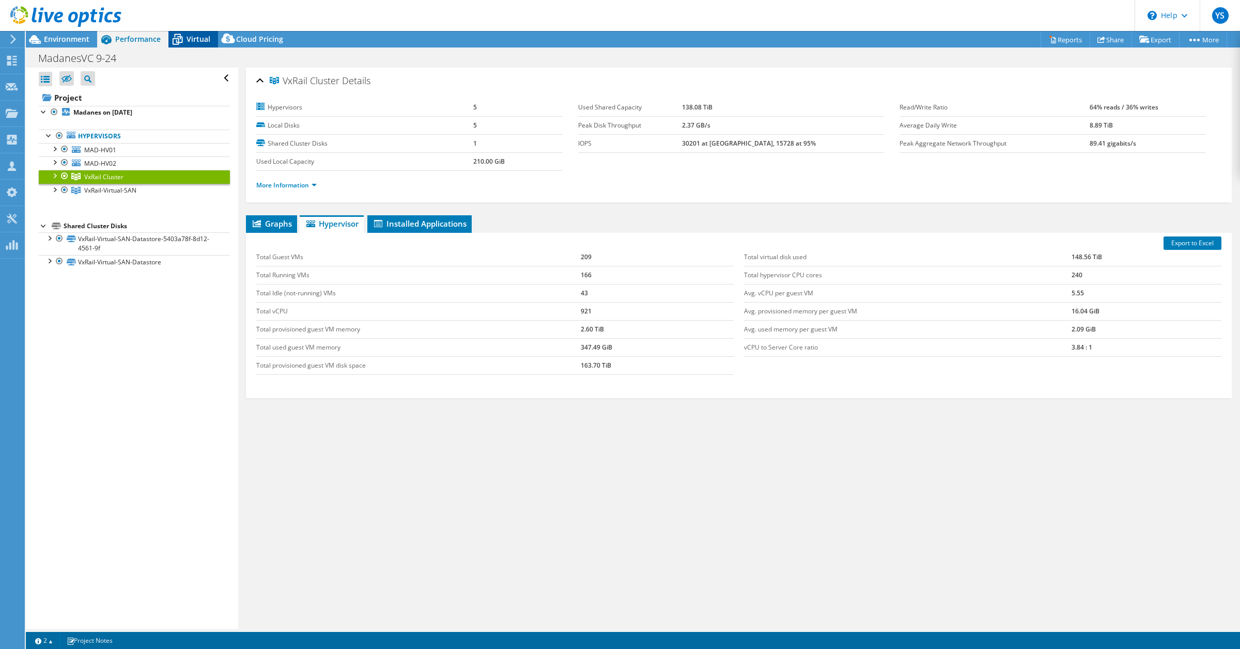
click at [194, 42] on span "Virtual" at bounding box center [199, 39] width 24 height 10
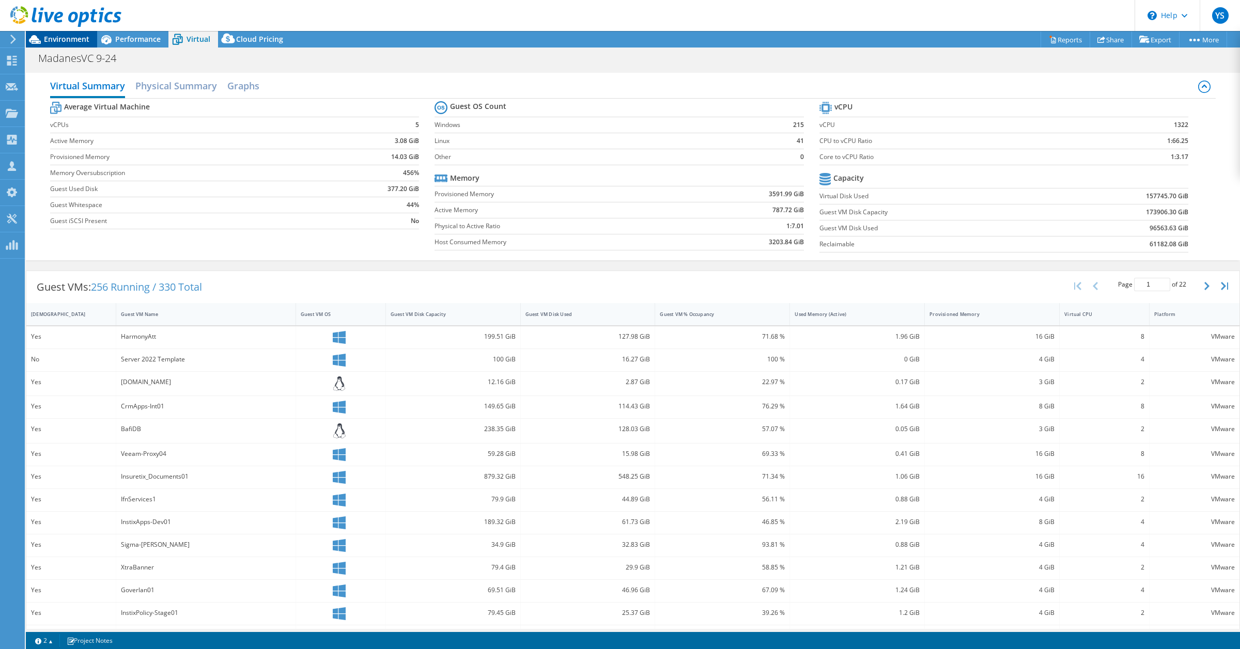
click at [61, 39] on span "Environment" at bounding box center [66, 39] width 45 height 10
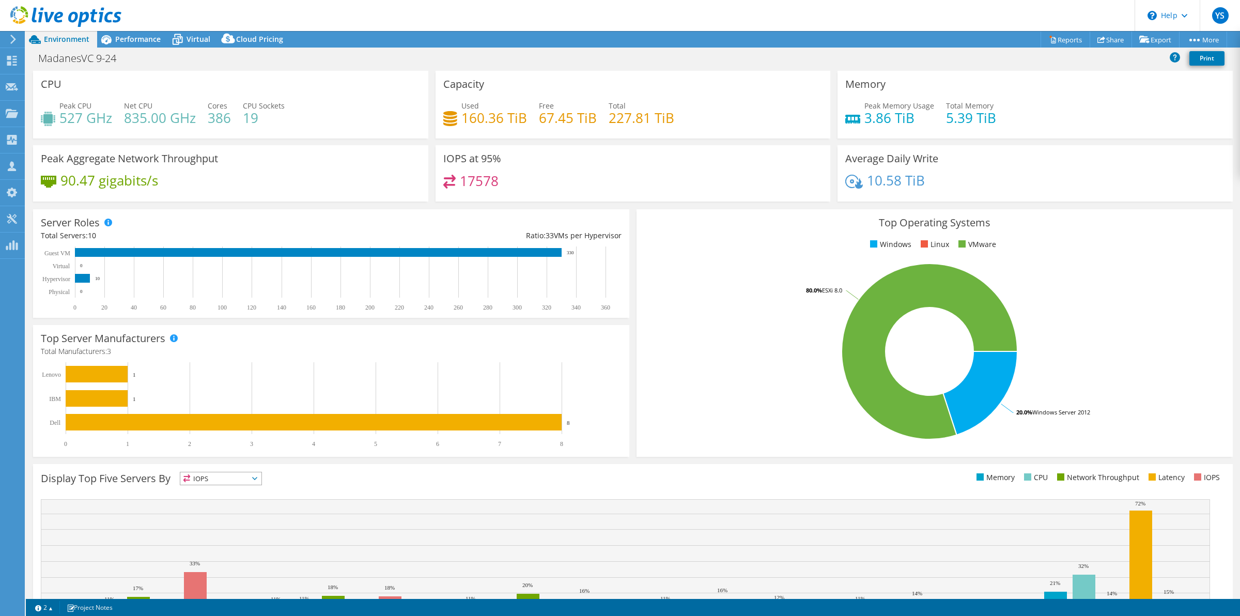
select select "USD"
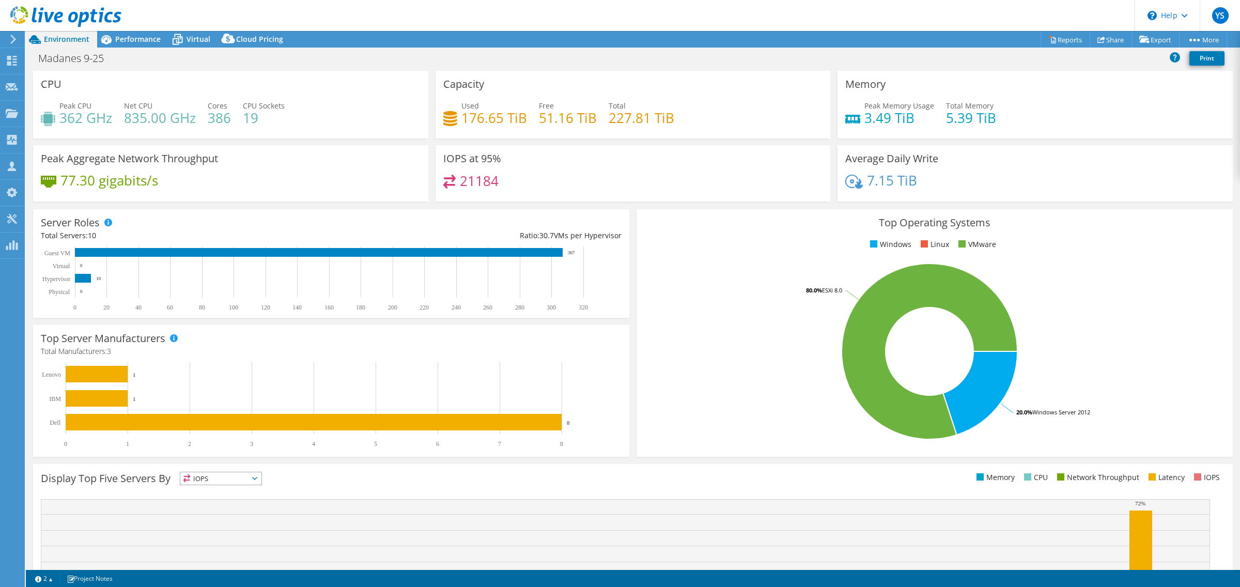
select select "USD"
